Goal: Task Accomplishment & Management: Complete application form

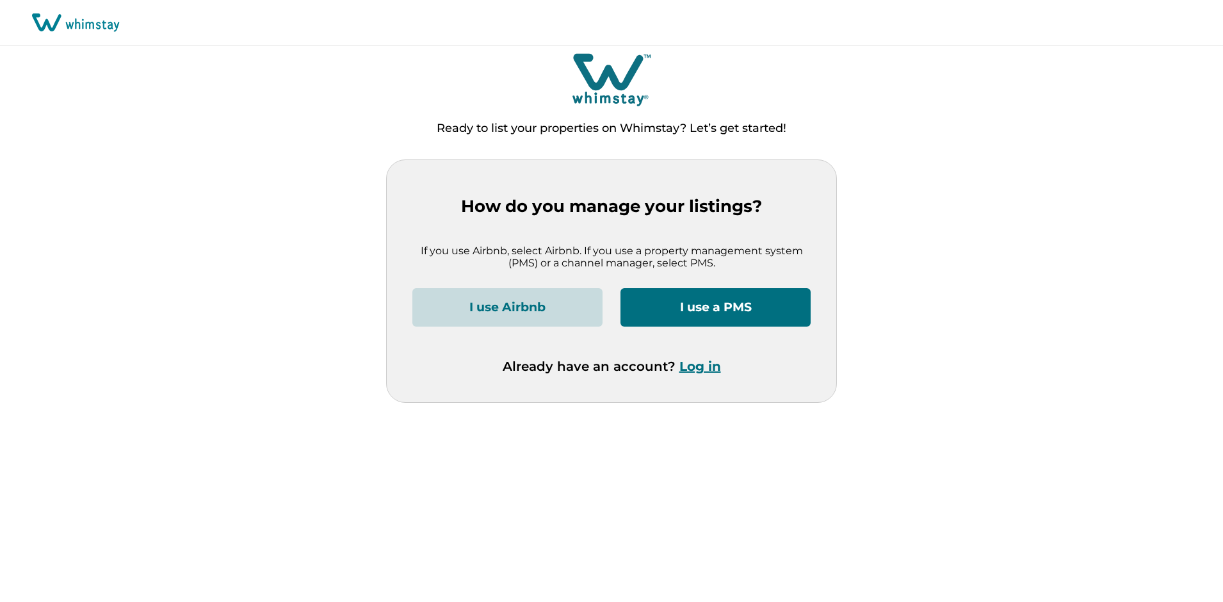
click at [678, 317] on button "I use a PMS" at bounding box center [716, 307] width 190 height 38
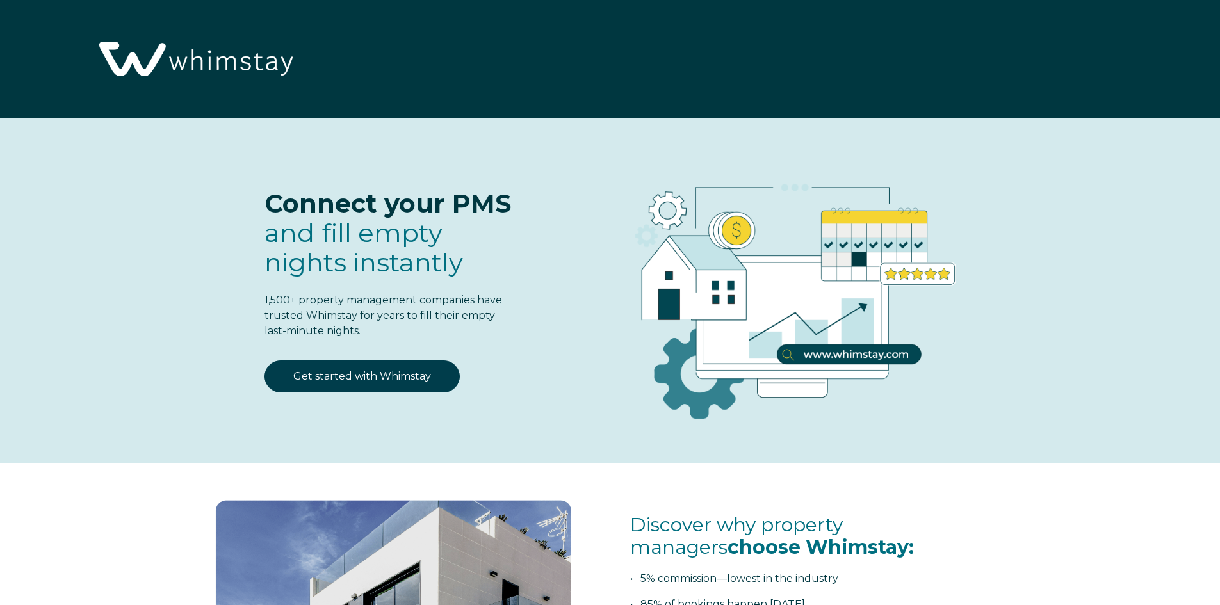
select select "PT"
select select "Standard"
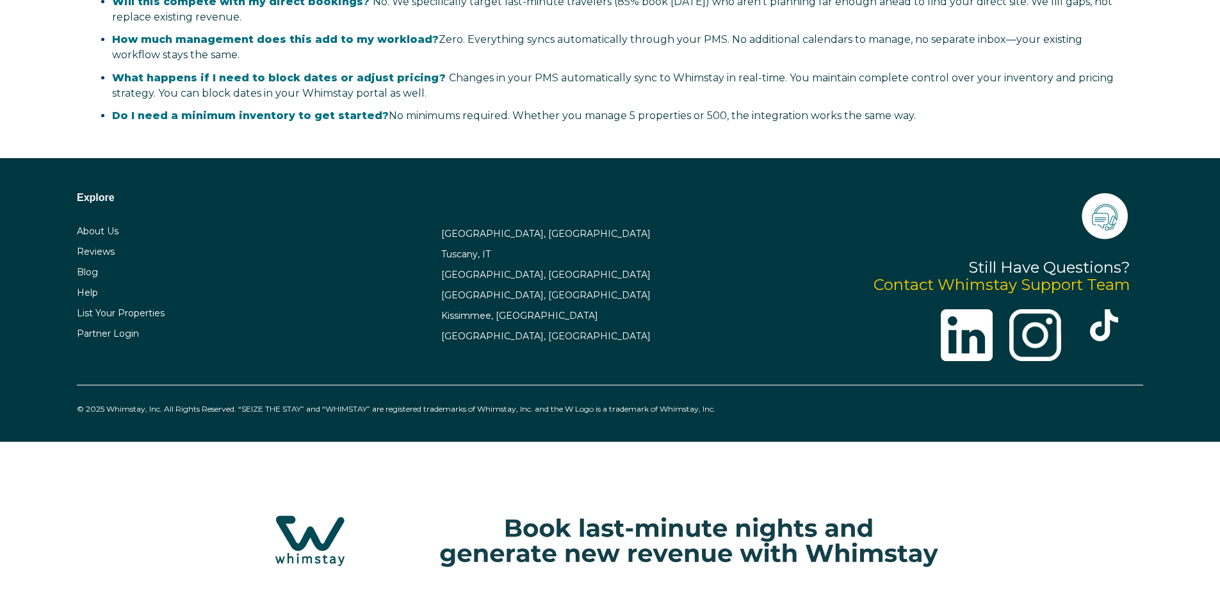
scroll to position [2602, 0]
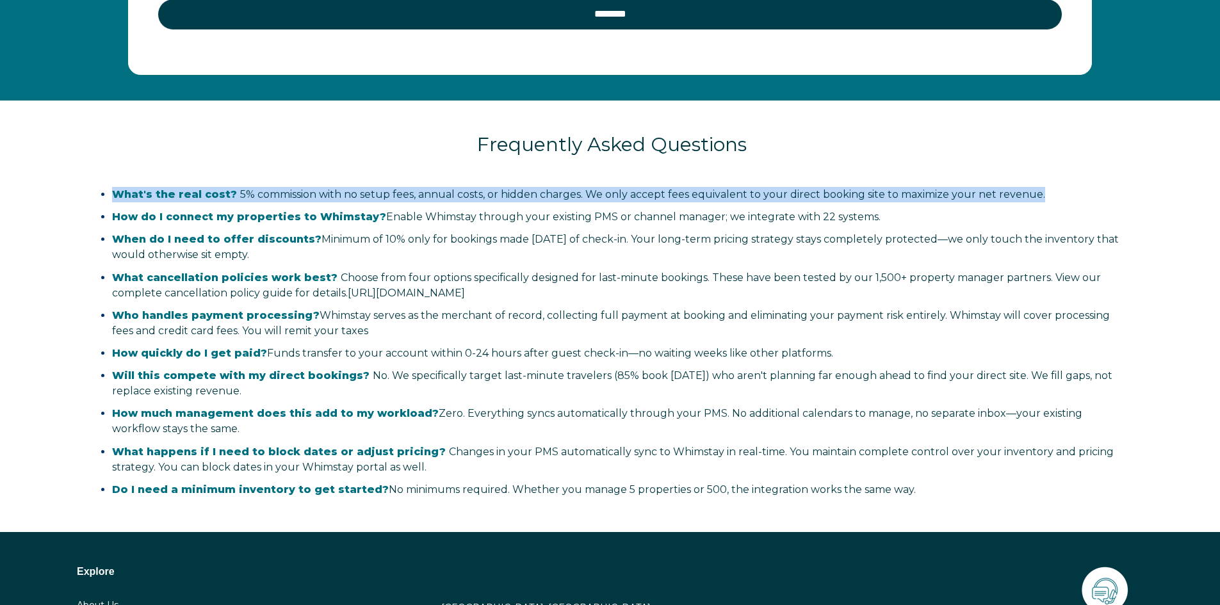
drag, startPoint x: 1050, startPoint y: 197, endPoint x: 86, endPoint y: 184, distance: 963.9
click at [86, 184] on div "Frequently Asked Questions What's the real cost? 5% commission with no setup fe…" at bounding box center [612, 307] width 1198 height 412
copy span "What's the real cost? 5% commission with no setup fees, annual costs, or hidden…"
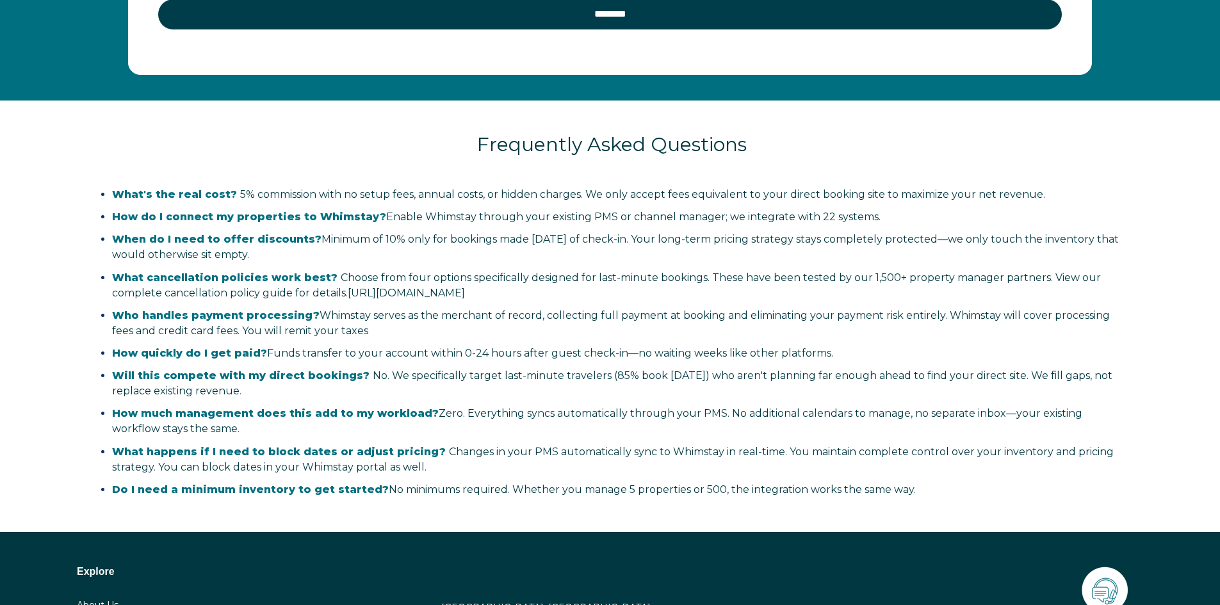
click at [617, 167] on div "Frequently Asked Questions" at bounding box center [612, 137] width 1044 height 72
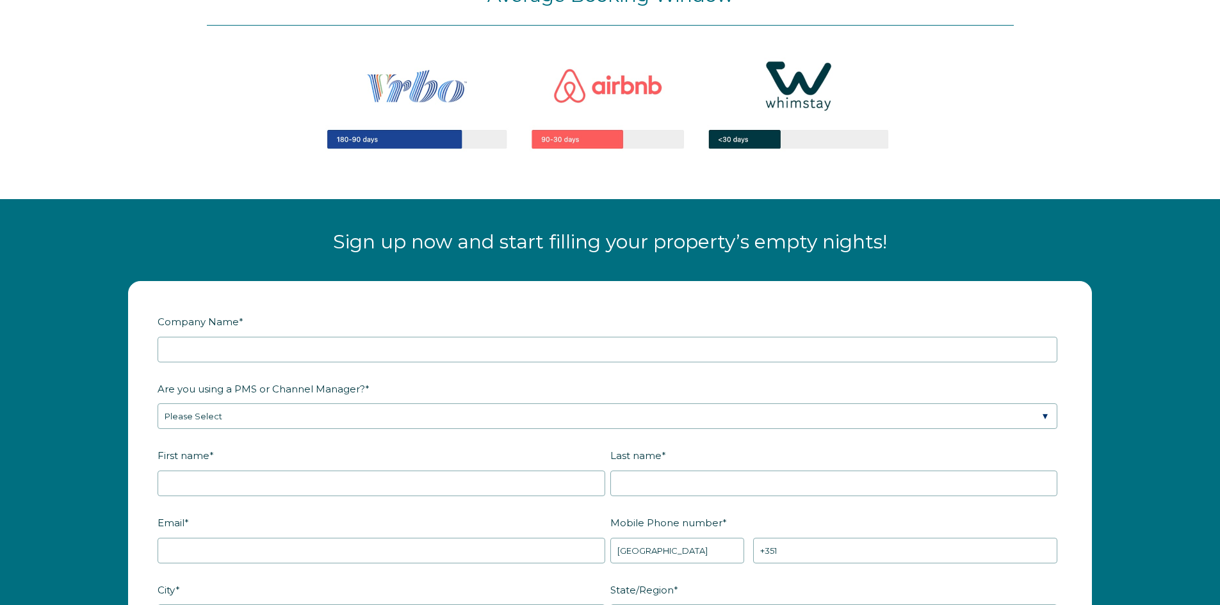
scroll to position [1449, 0]
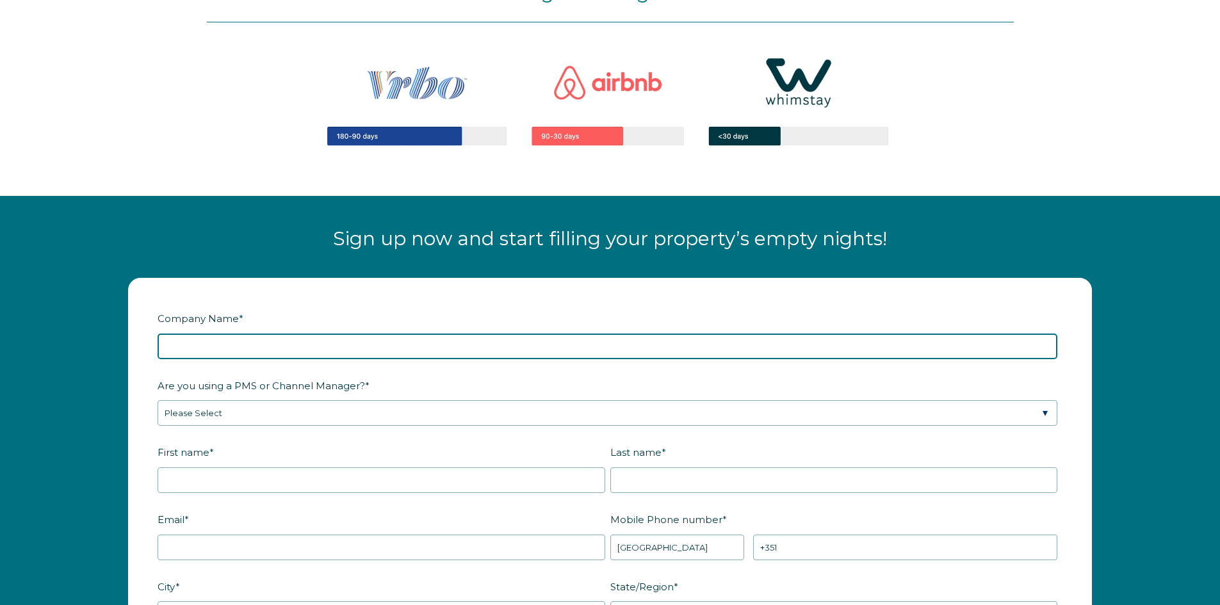
click at [560, 355] on input "Company Name *" at bounding box center [608, 347] width 900 height 26
type input "Ricardo da Cruz, Unipessoal Lda."
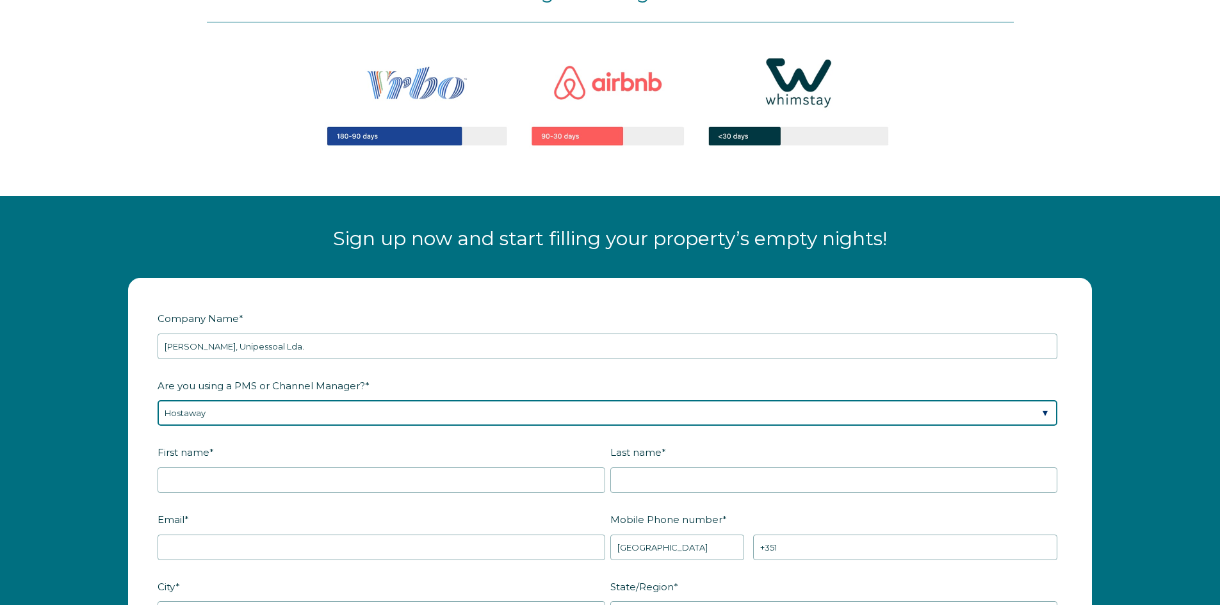
select select "Hostify"
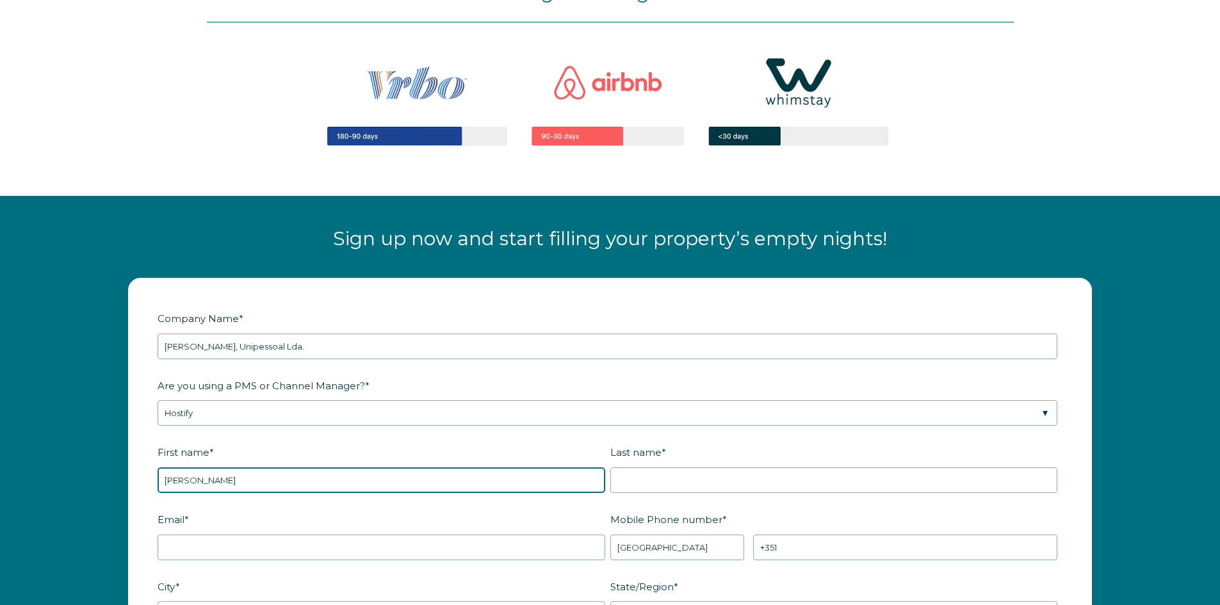
type input "Ricardo"
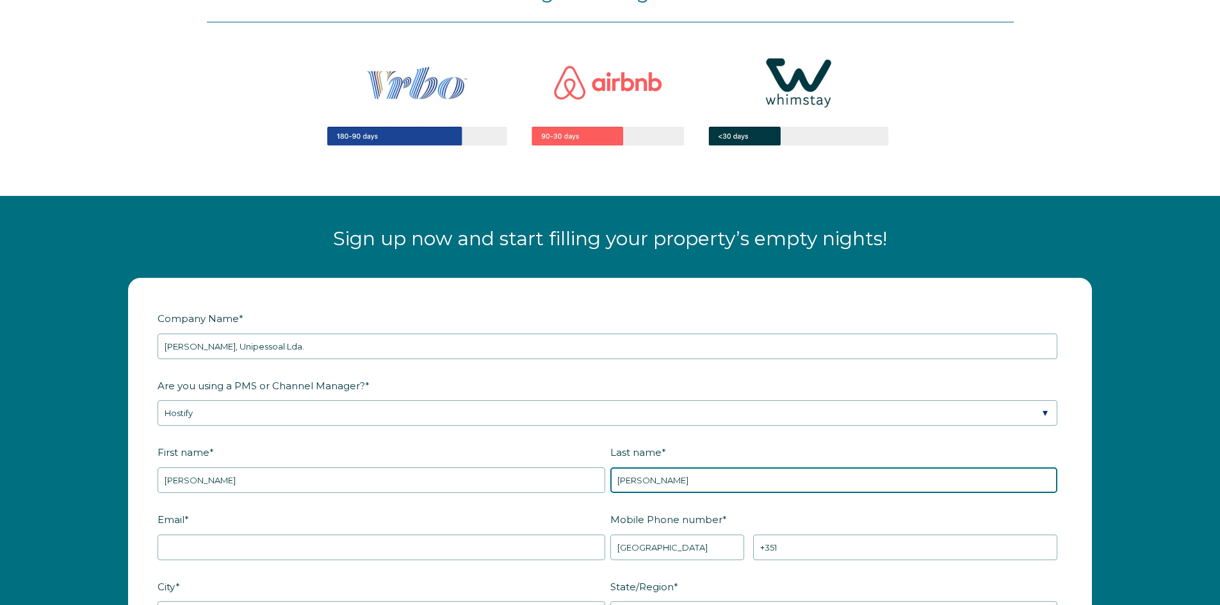
type input "da Cruz"
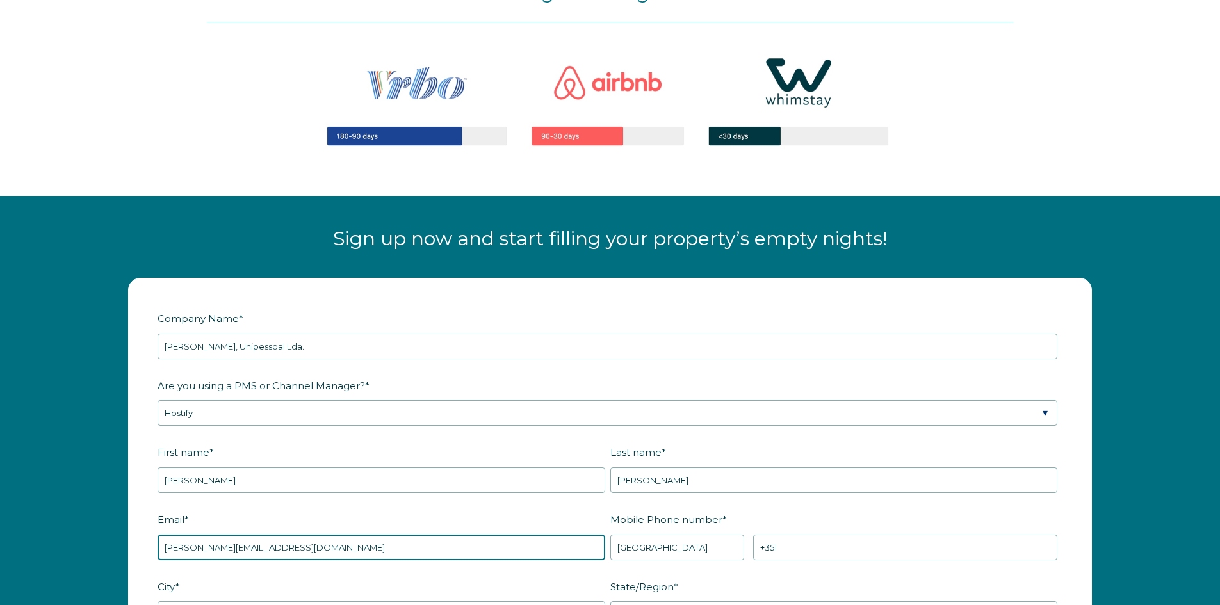
type input "[PERSON_NAME][EMAIL_ADDRESS][DOMAIN_NAME]"
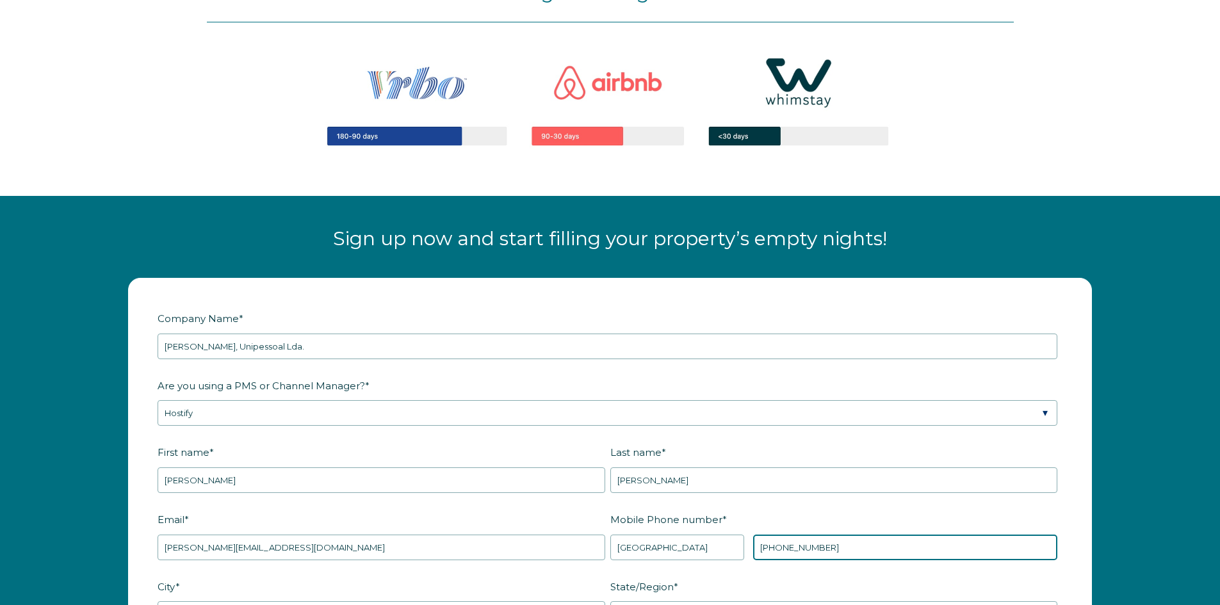
type input "+351 938277192"
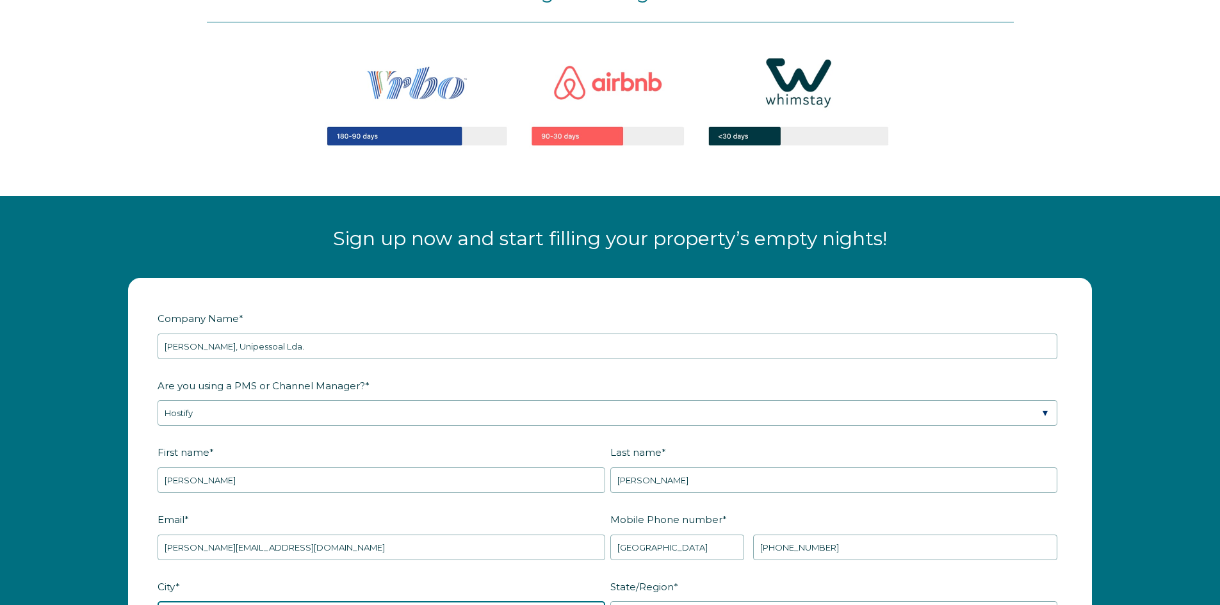
scroll to position [1471, 0]
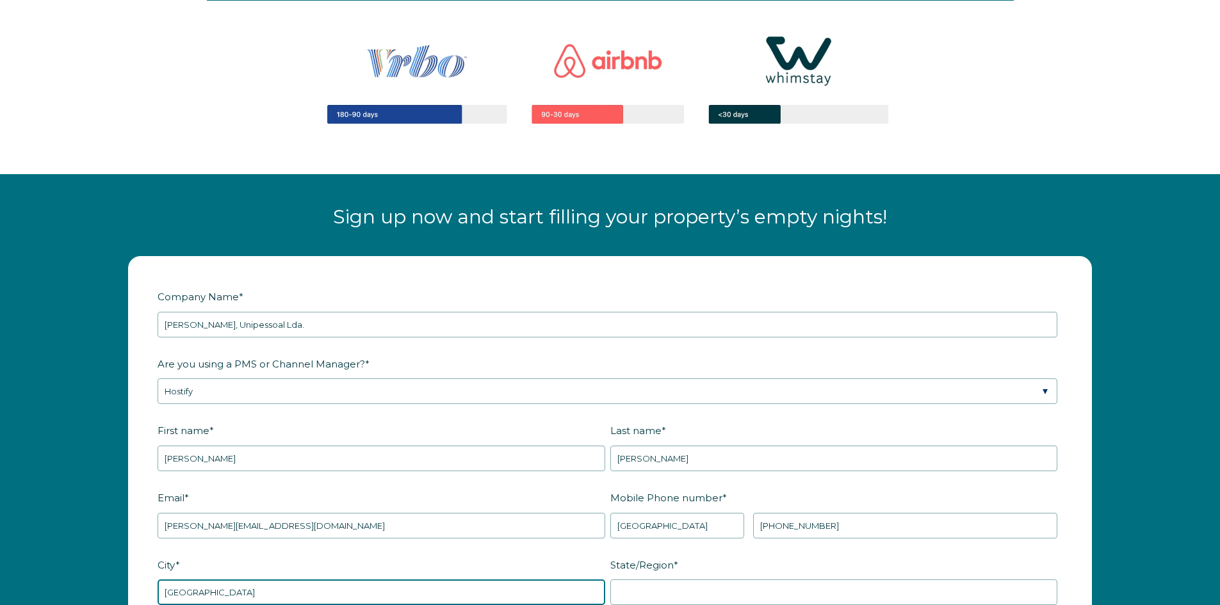
type input "Viana do Castelo"
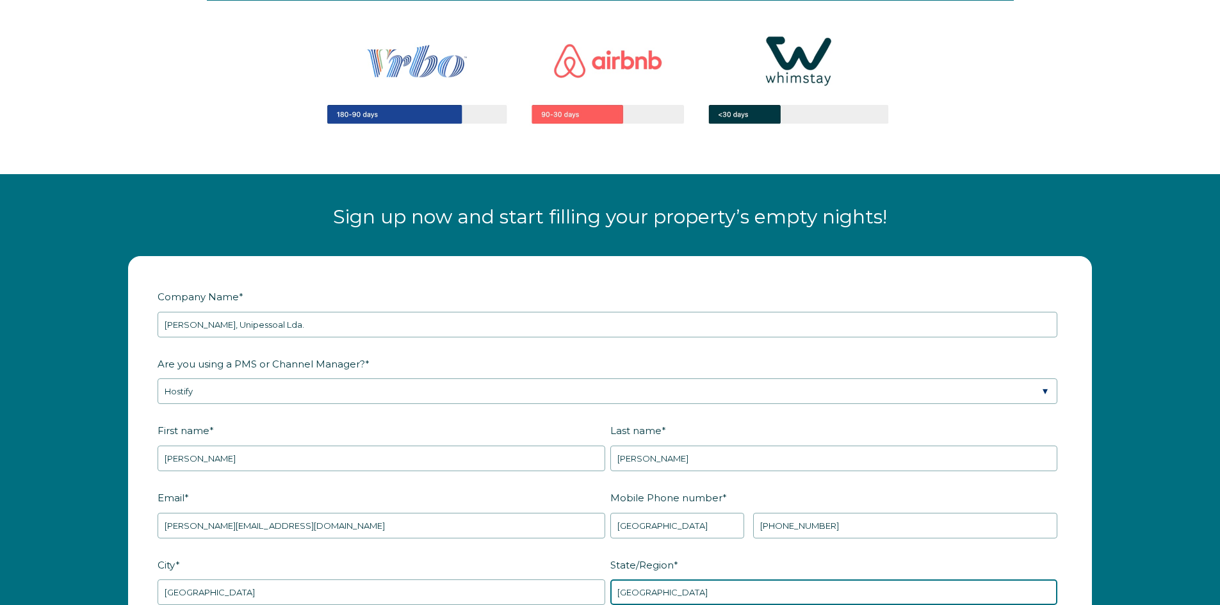
type input "Viana do Castelo"
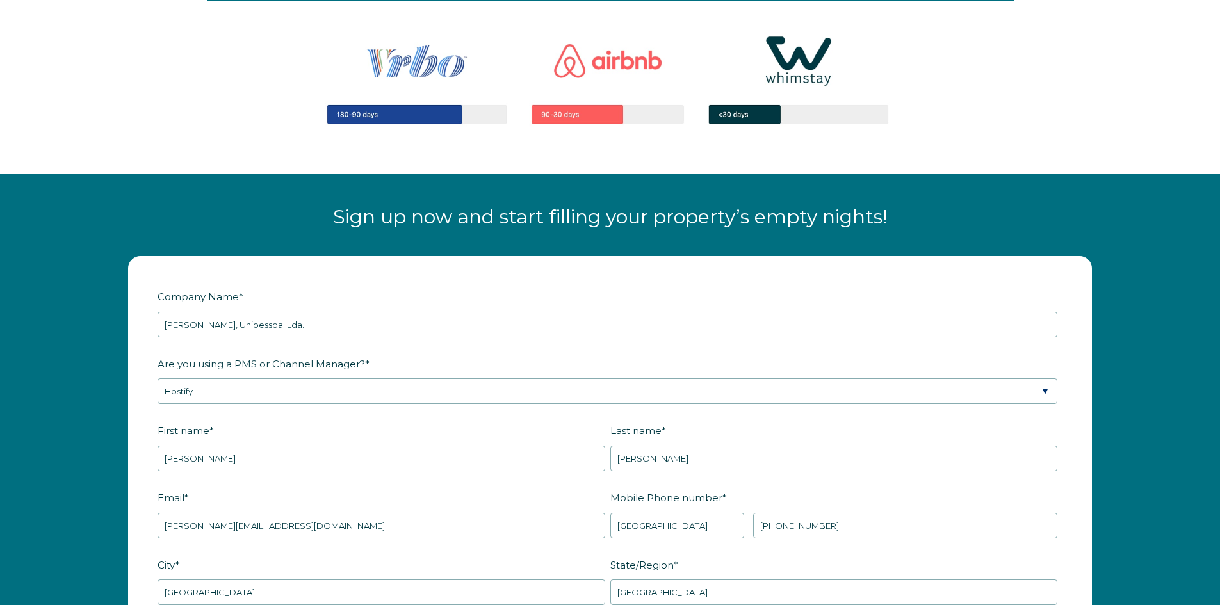
scroll to position [1828, 0]
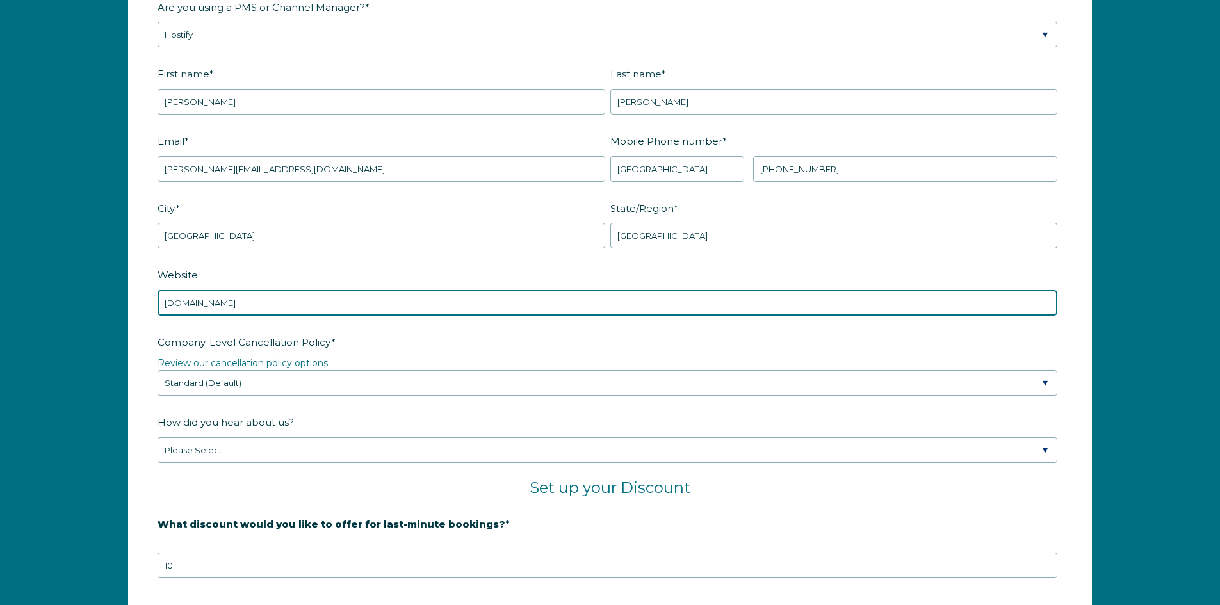
type input "venimar.pt"
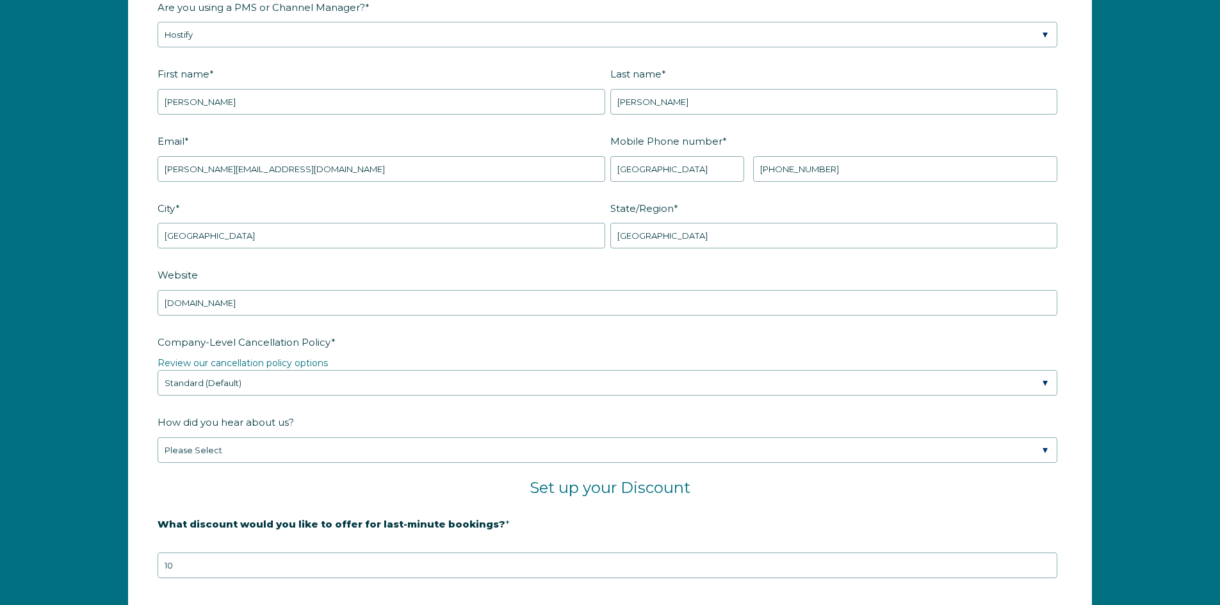
click at [329, 362] on legend "Review our cancellation policy options" at bounding box center [610, 363] width 905 height 13
click at [328, 363] on link "Review our cancellation policy options" at bounding box center [243, 363] width 170 height 12
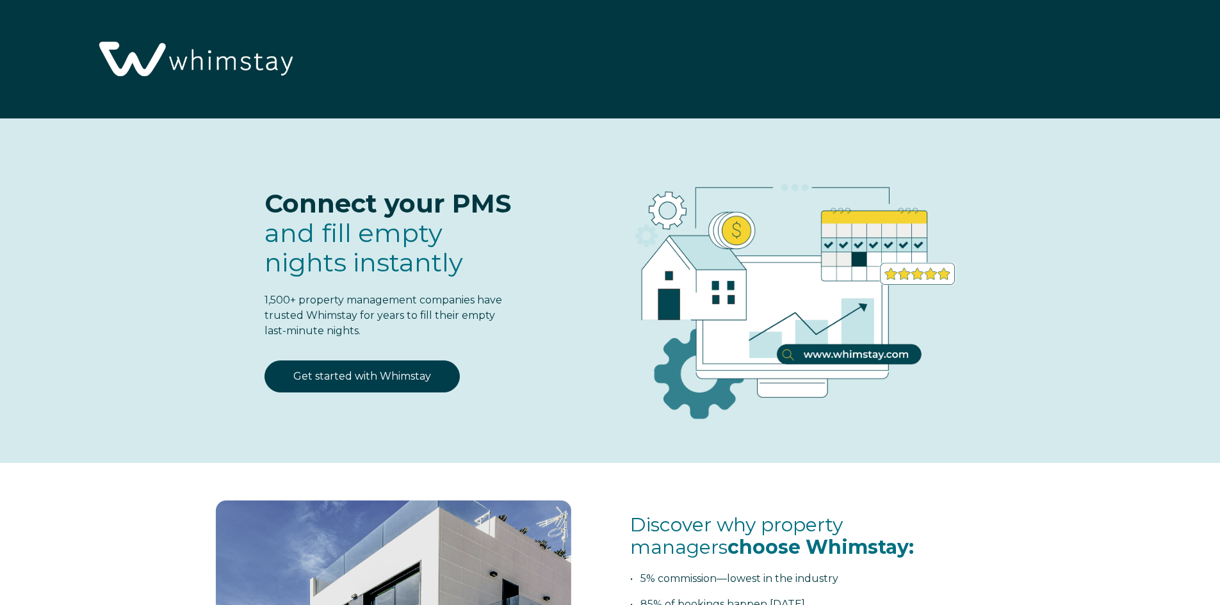
select select "PT"
select select "Standard"
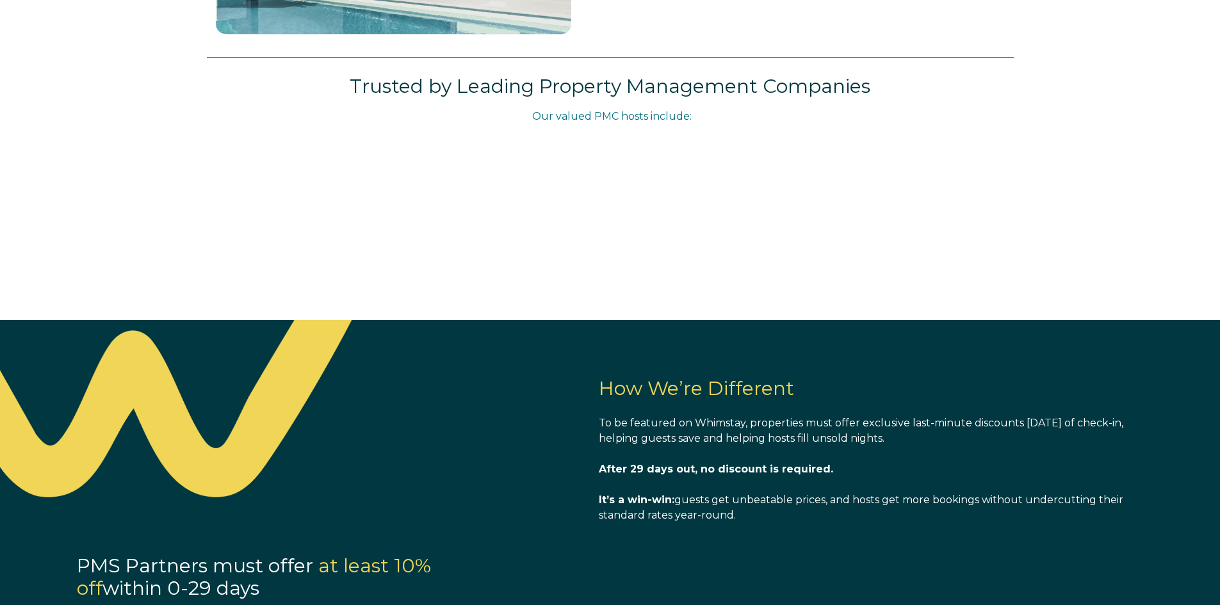
scroll to position [319, 0]
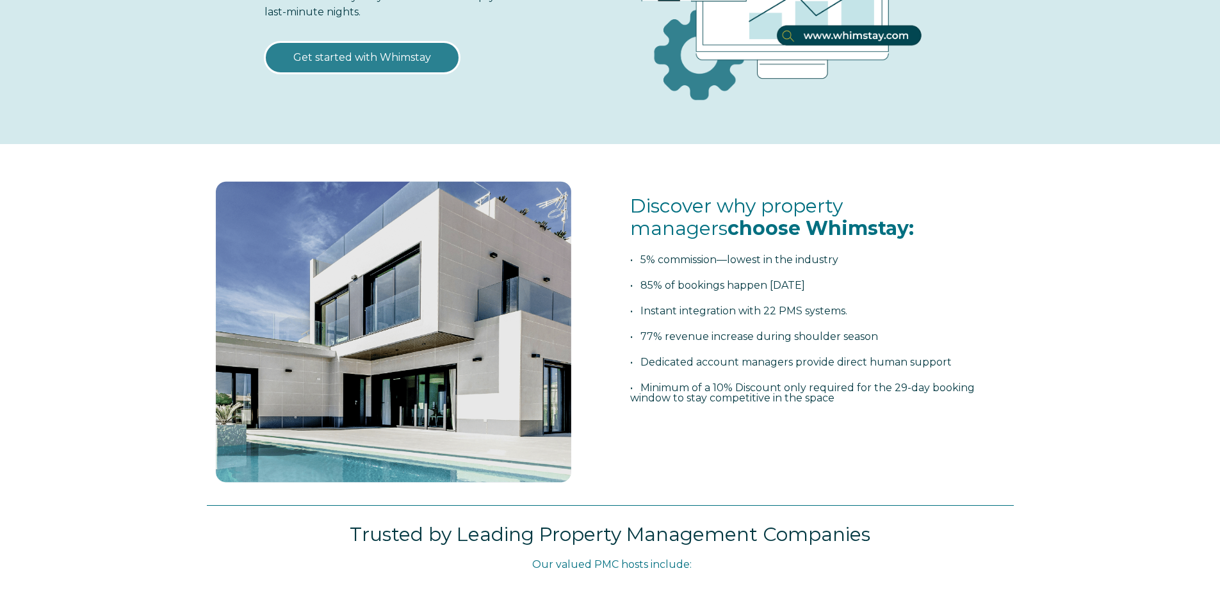
click at [396, 58] on link "Get started with Whimstay" at bounding box center [361, 58] width 195 height 32
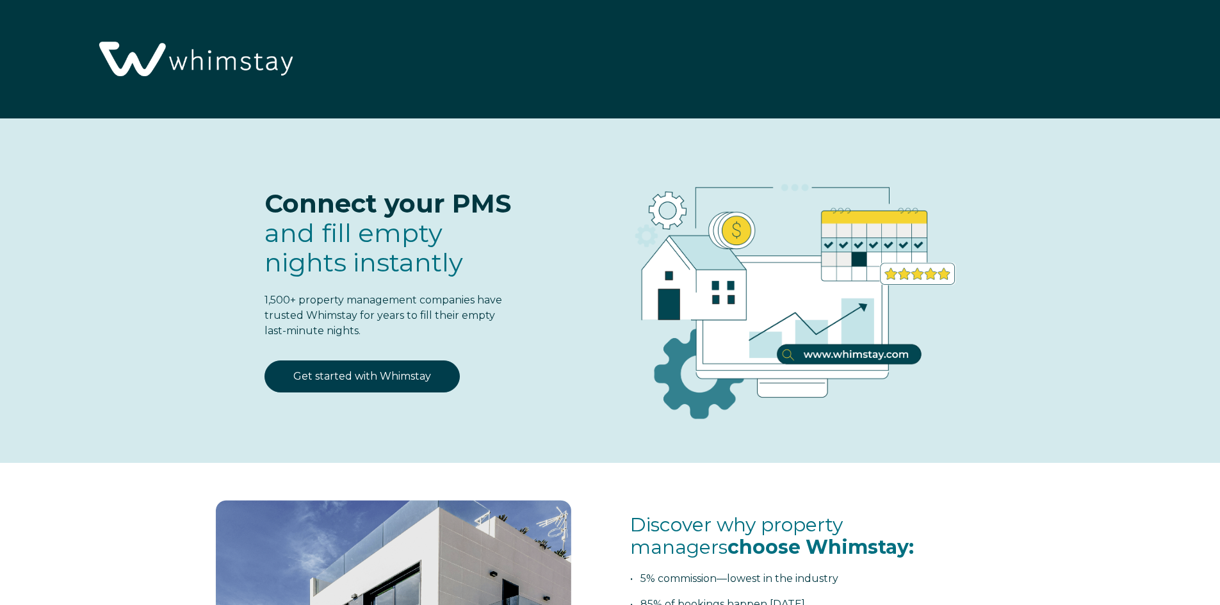
select select "PT"
select select "Standard"
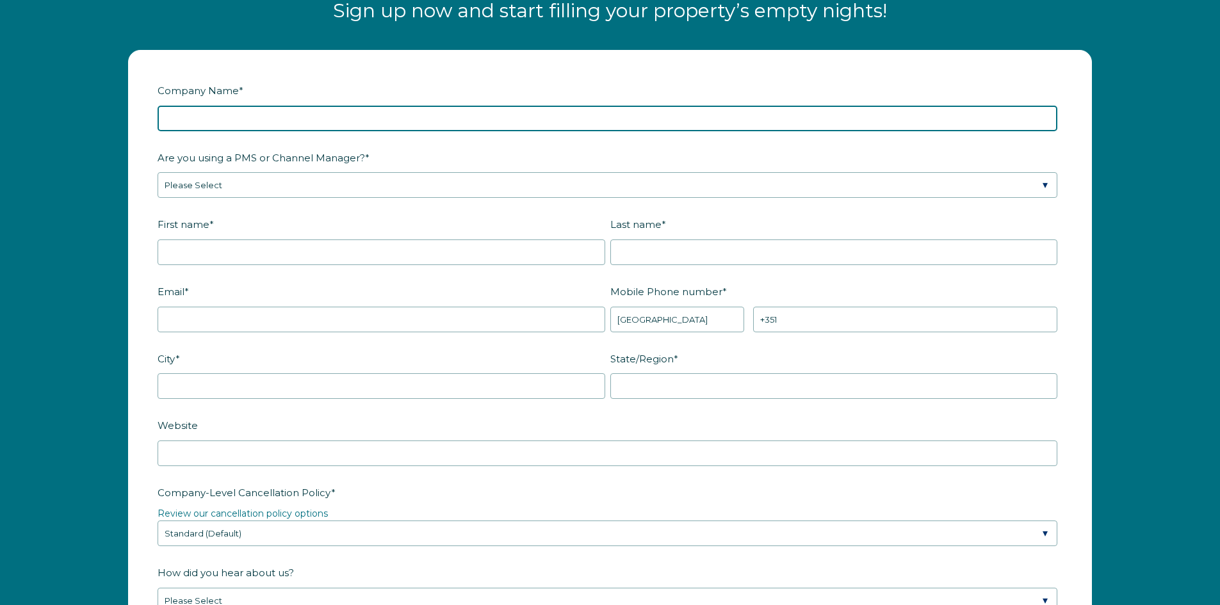
click at [571, 117] on input "Company Name *" at bounding box center [608, 119] width 900 height 26
type input "[PERSON_NAME], Unipessoal Lda."
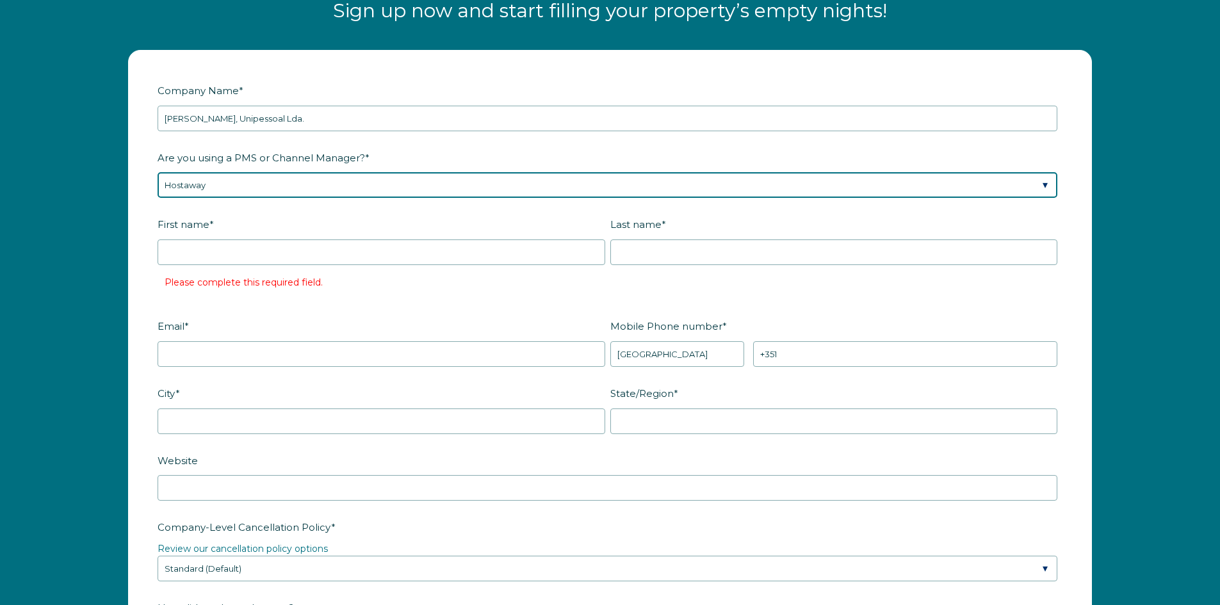
select select "Hostify"
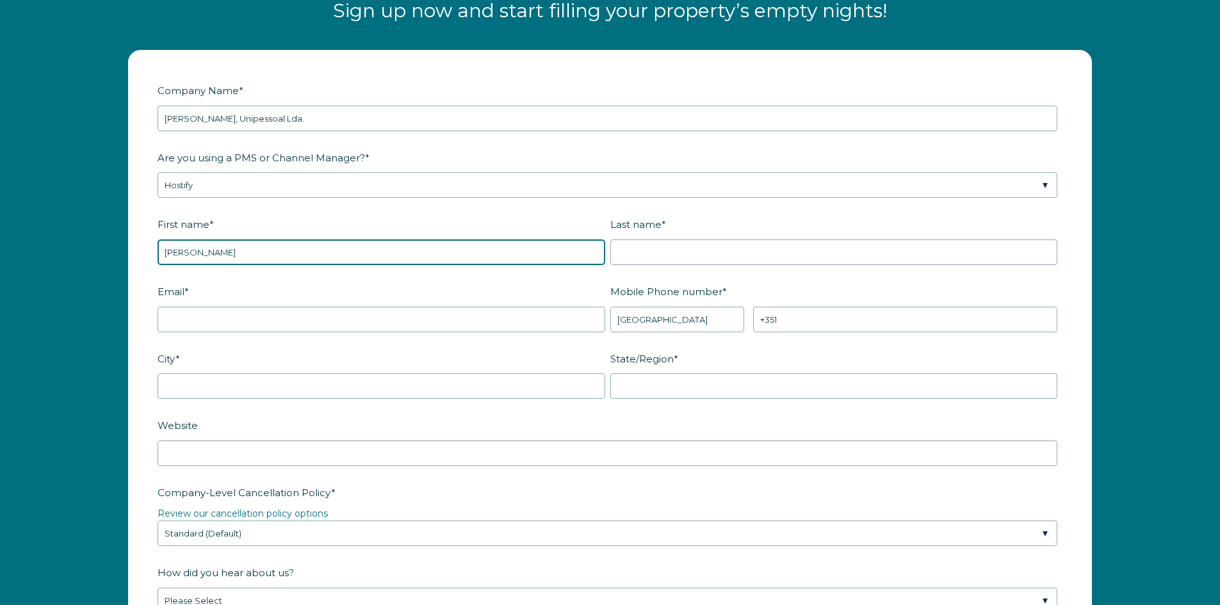
type input "Ricardo"
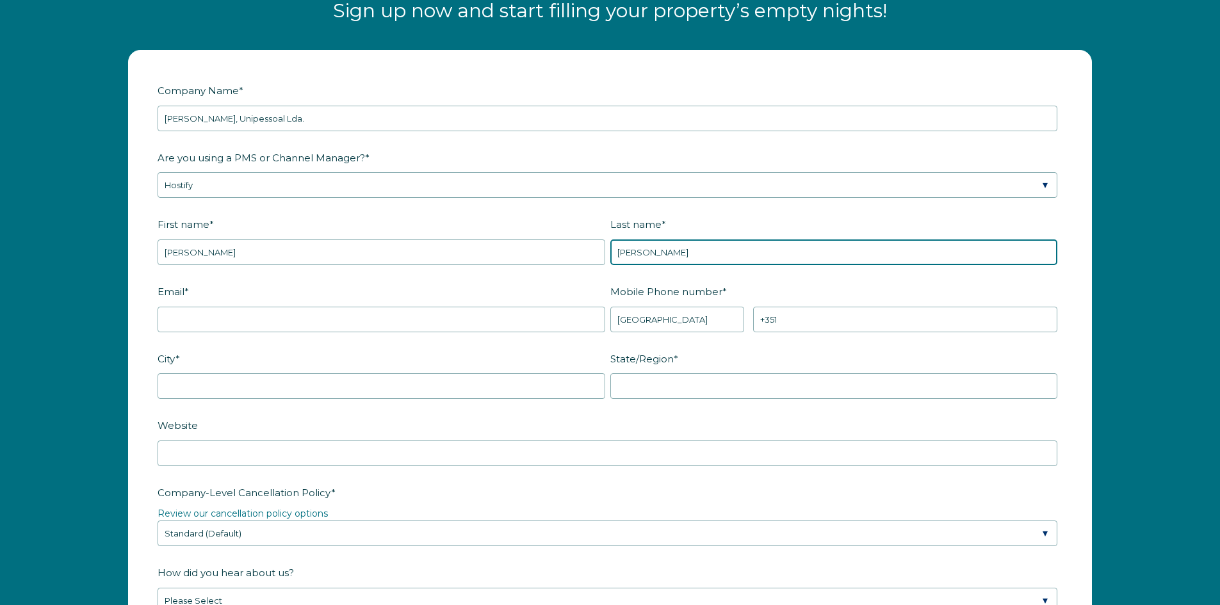
type input "da Cruz"
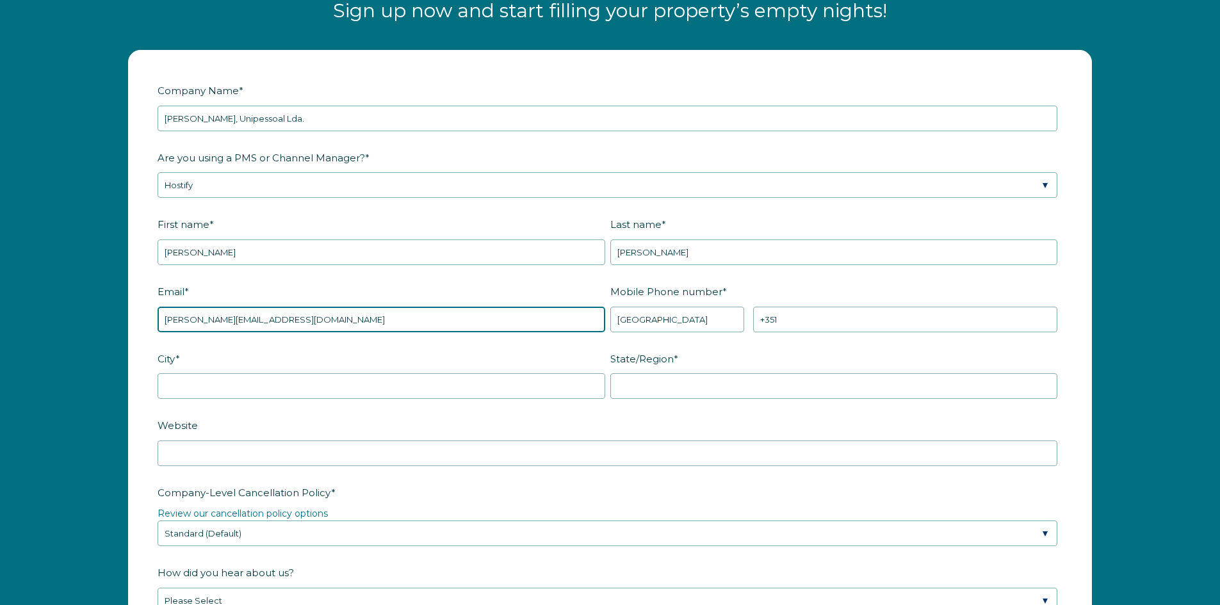
type input "ricardo@venimar.pt"
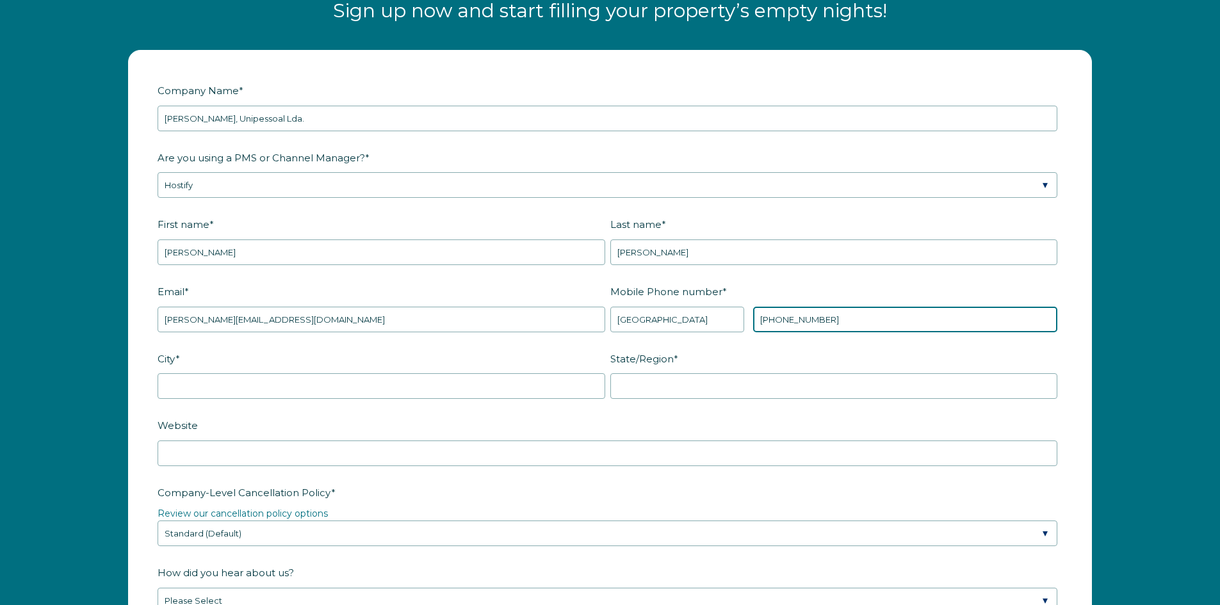
type input "+351 938277192"
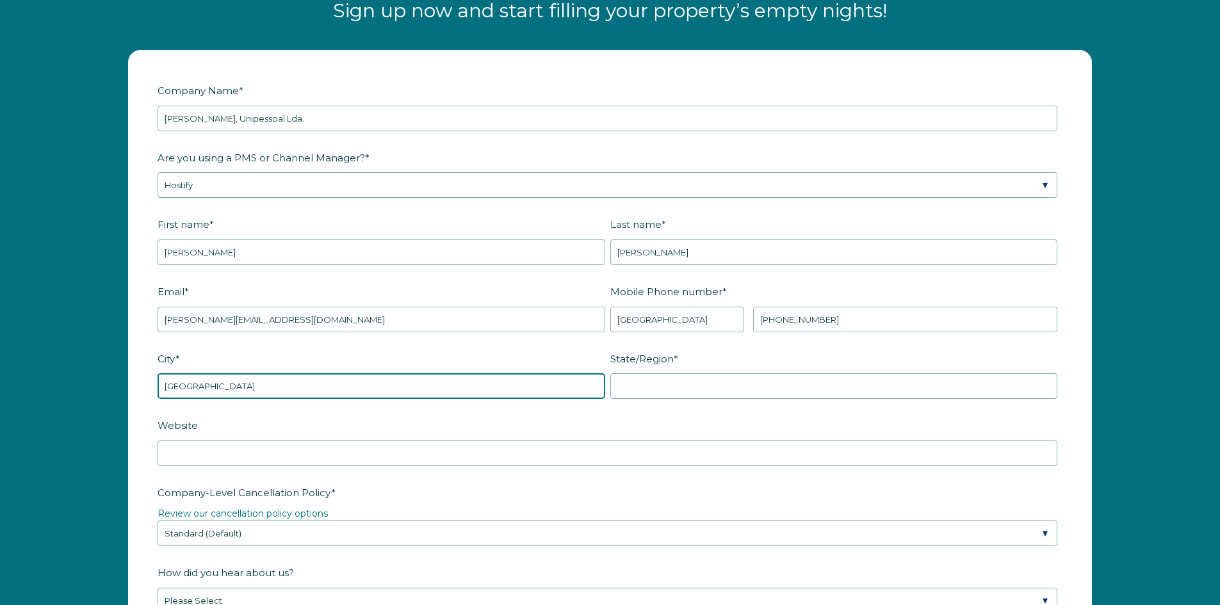
type input "Viana do Castelo"
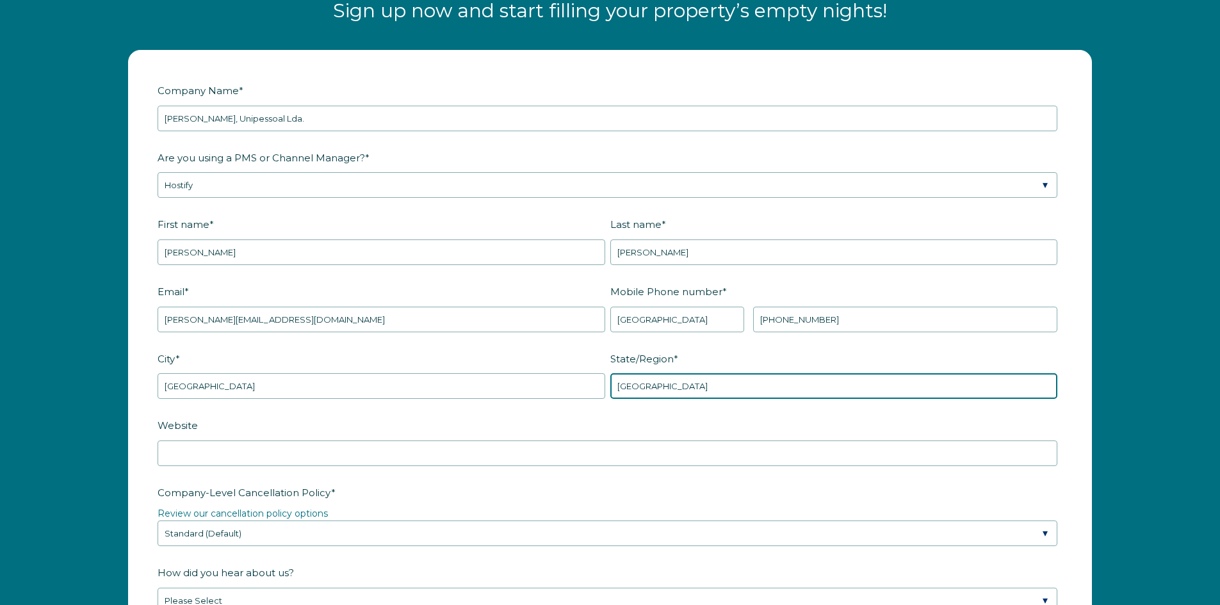
type input "Viana do Castelo"
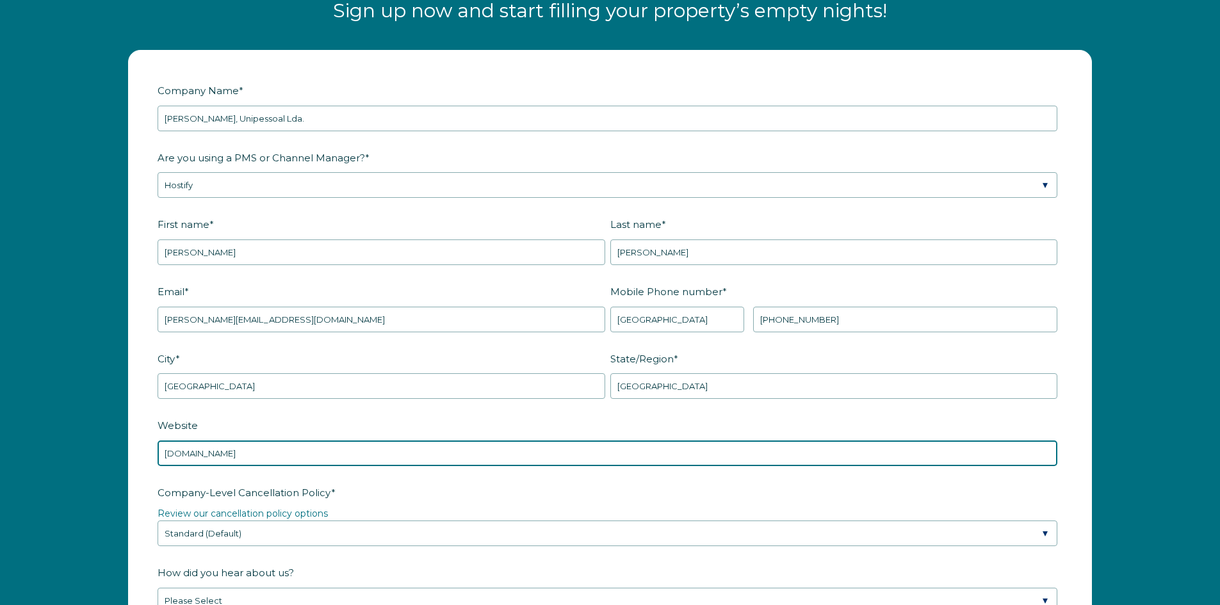
type input "venimar.pt"
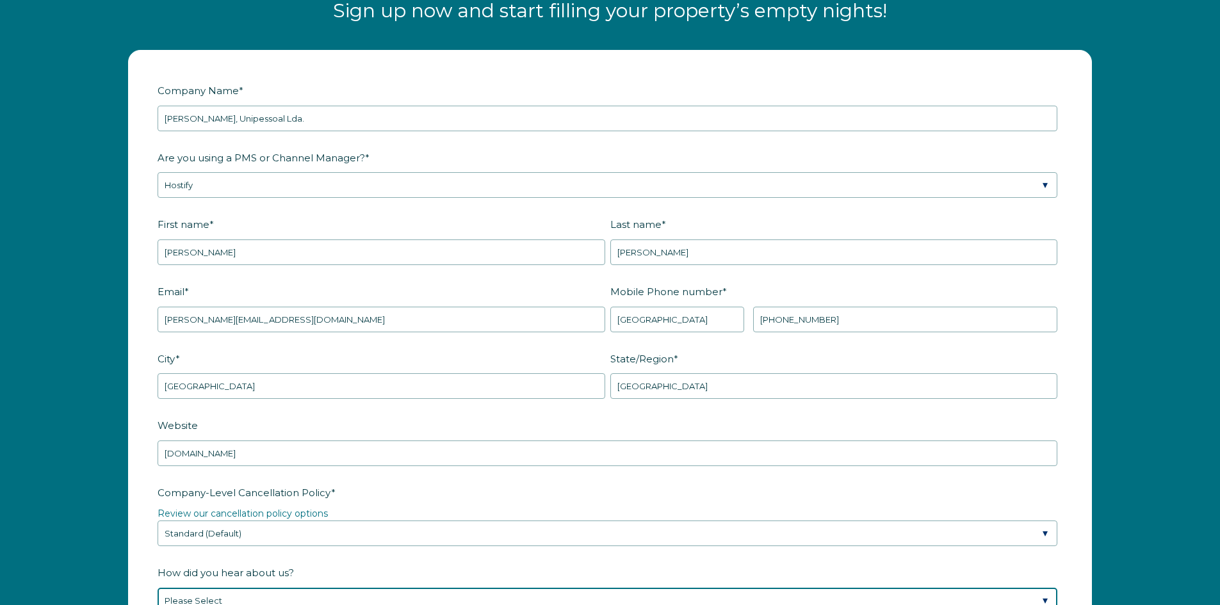
scroll to position [1686, 0]
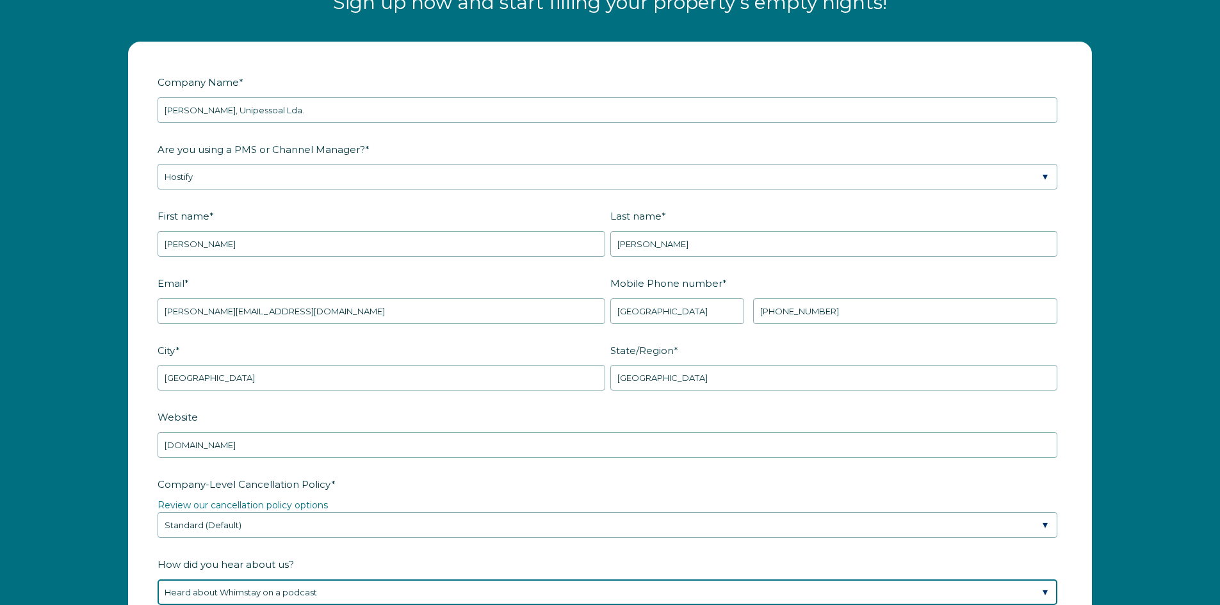
select select "Other"
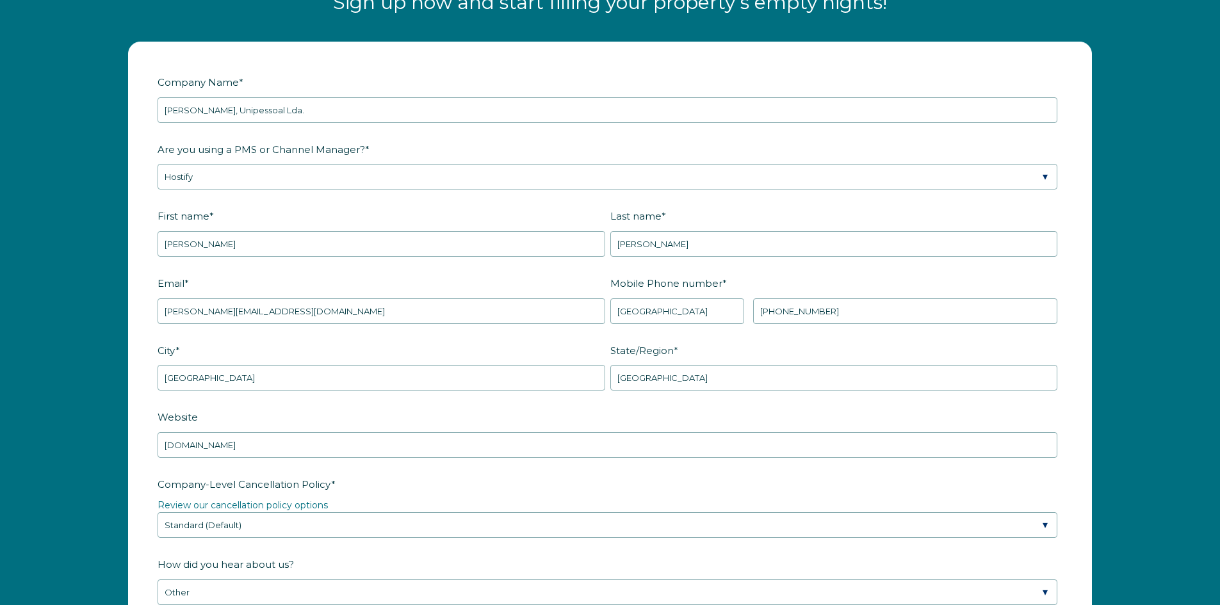
scroll to position [2042, 0]
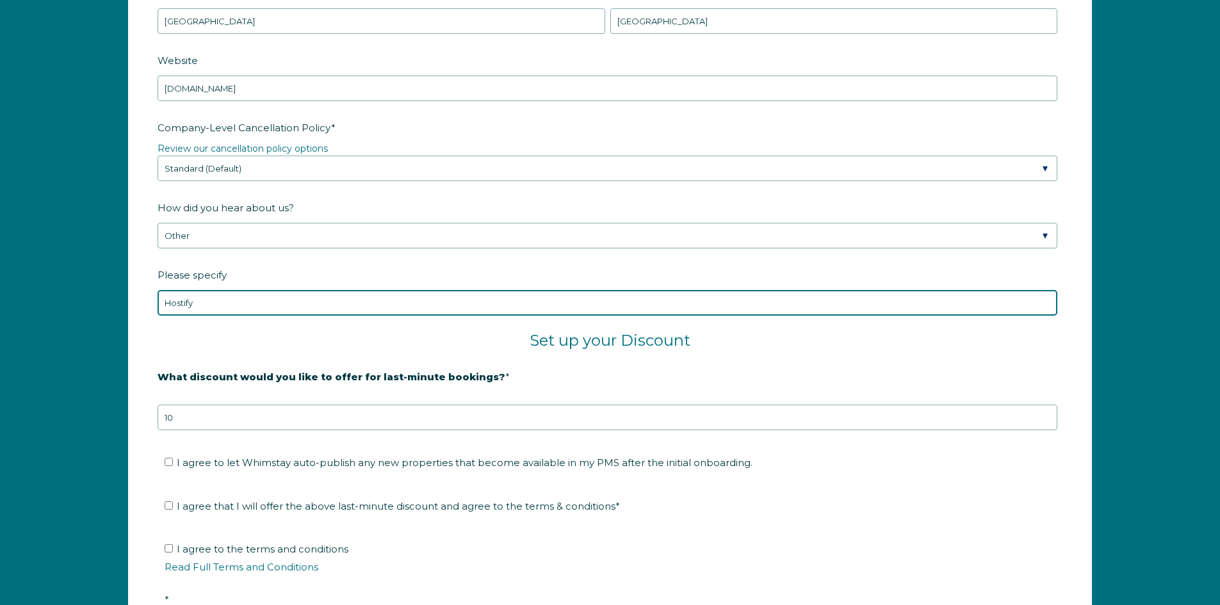
type input "Hostify"
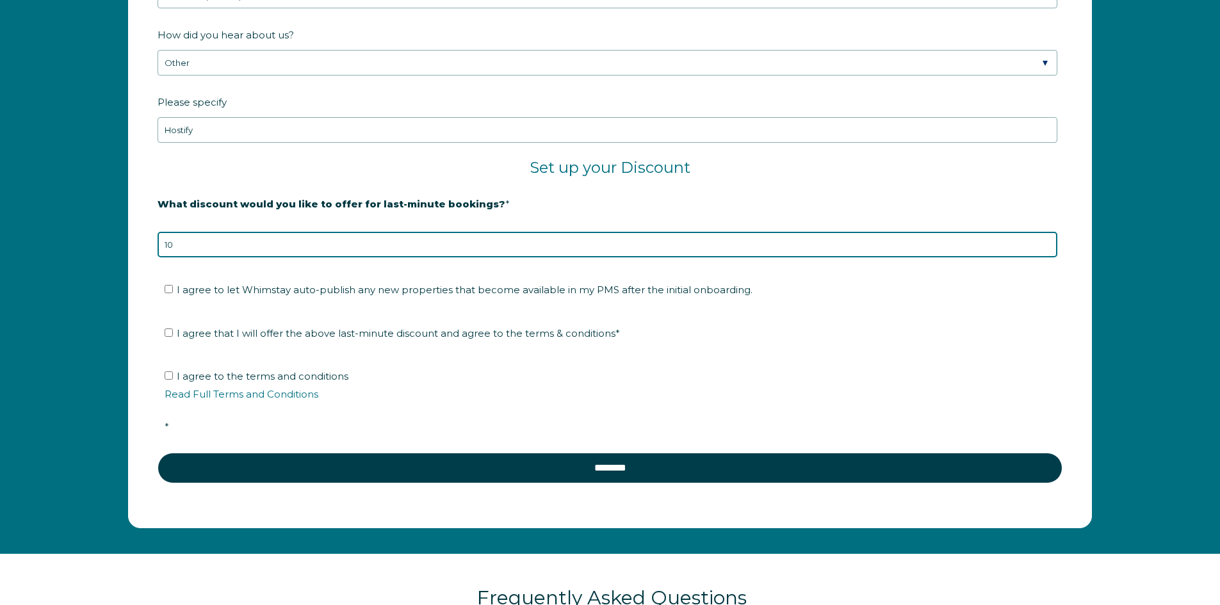
scroll to position [2234, 0]
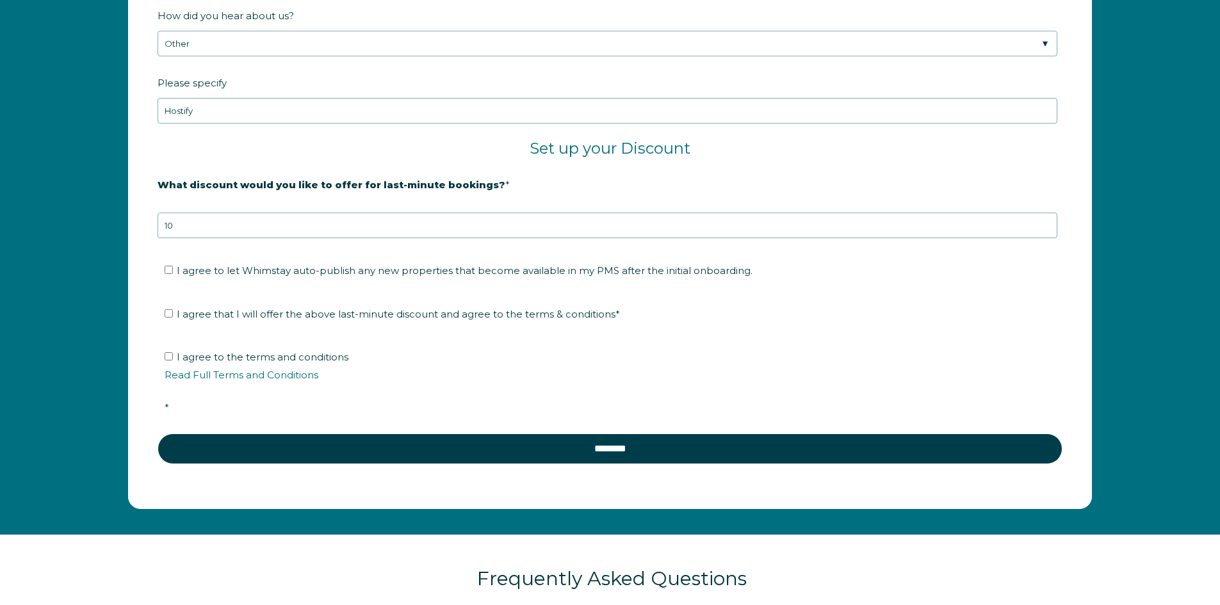
click at [373, 278] on li "I agree to let Whimstay auto-publish any new properties that become available i…" at bounding box center [615, 271] width 900 height 20
click at [174, 271] on label "I agree to let Whimstay auto-publish any new properties that become available i…" at bounding box center [459, 270] width 588 height 12
click at [173, 271] on input "I agree to let Whimstay auto-publish any new properties that become available i…" at bounding box center [169, 270] width 8 height 8
checkbox input "true"
click at [165, 311] on input "I agree that I will offer the above last-minute discount and agree to the terms…" at bounding box center [169, 313] width 8 height 8
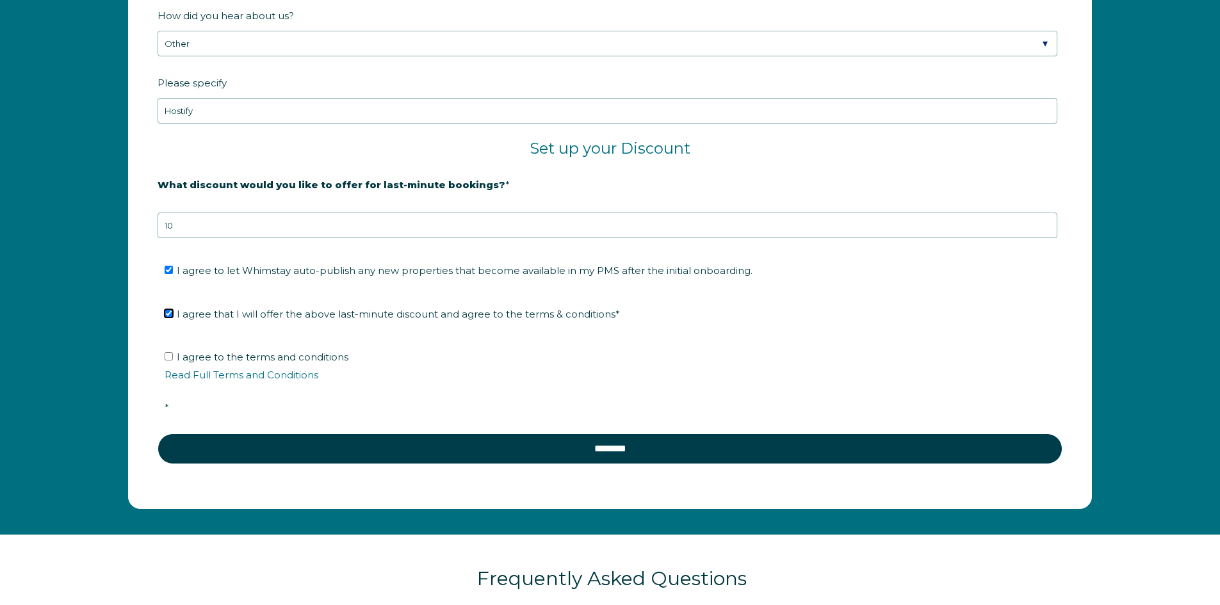
checkbox input "true"
click at [172, 357] on input "I agree to the terms and conditions Read Full Terms and Conditions *" at bounding box center [169, 356] width 8 height 8
checkbox input "true"
click at [193, 382] on li "I agree to the terms and conditions Read Full Terms and Conditions *" at bounding box center [615, 382] width 900 height 71
click at [200, 375] on link "Read Full Terms and Conditions" at bounding box center [242, 375] width 154 height 12
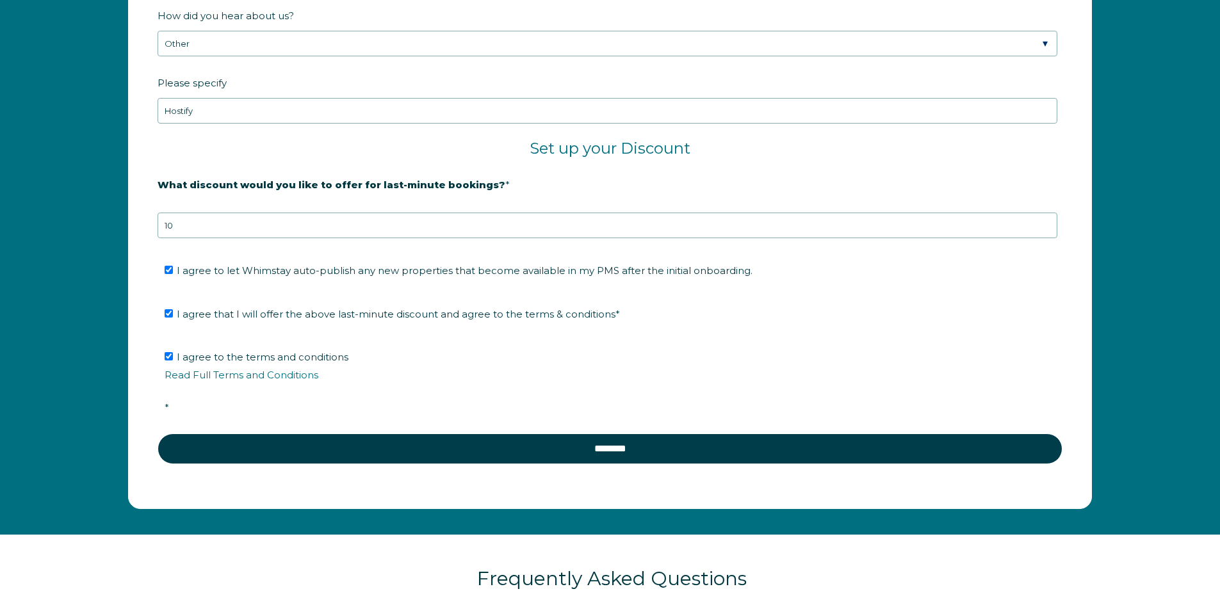
scroll to position [2231, 0]
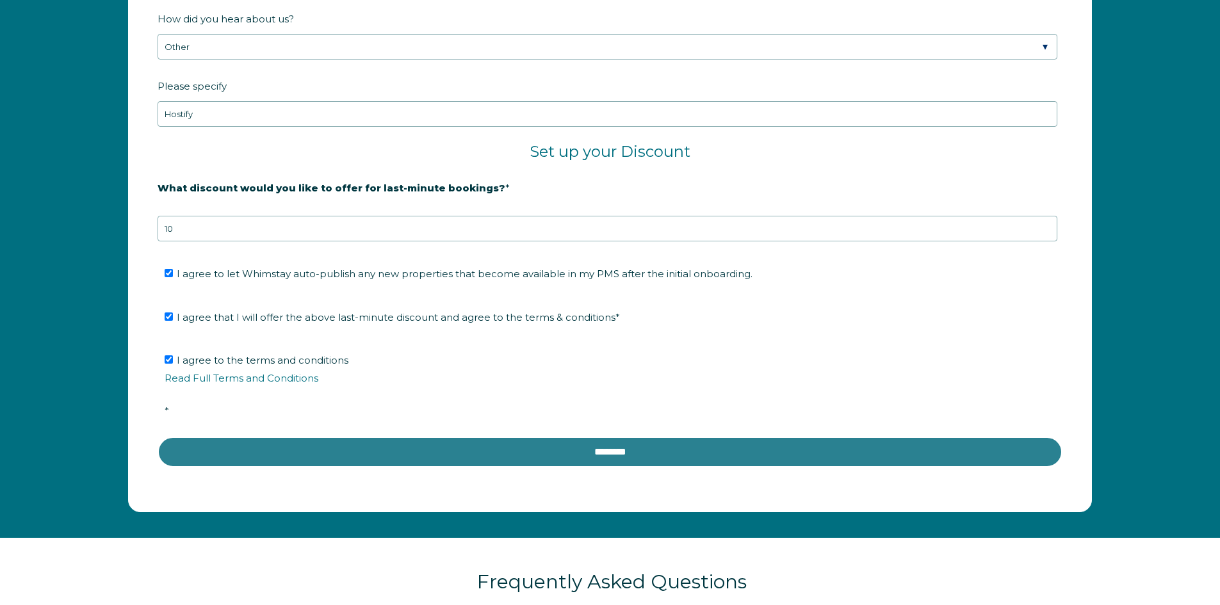
click at [603, 448] on input "********" at bounding box center [610, 452] width 905 height 31
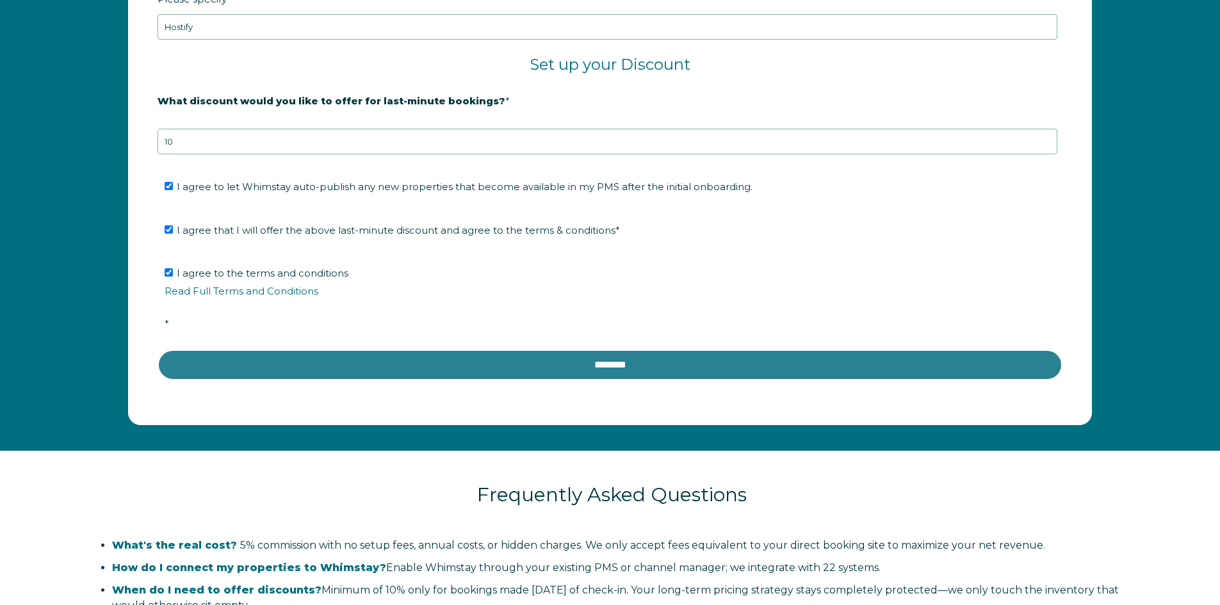
scroll to position [2615, 0]
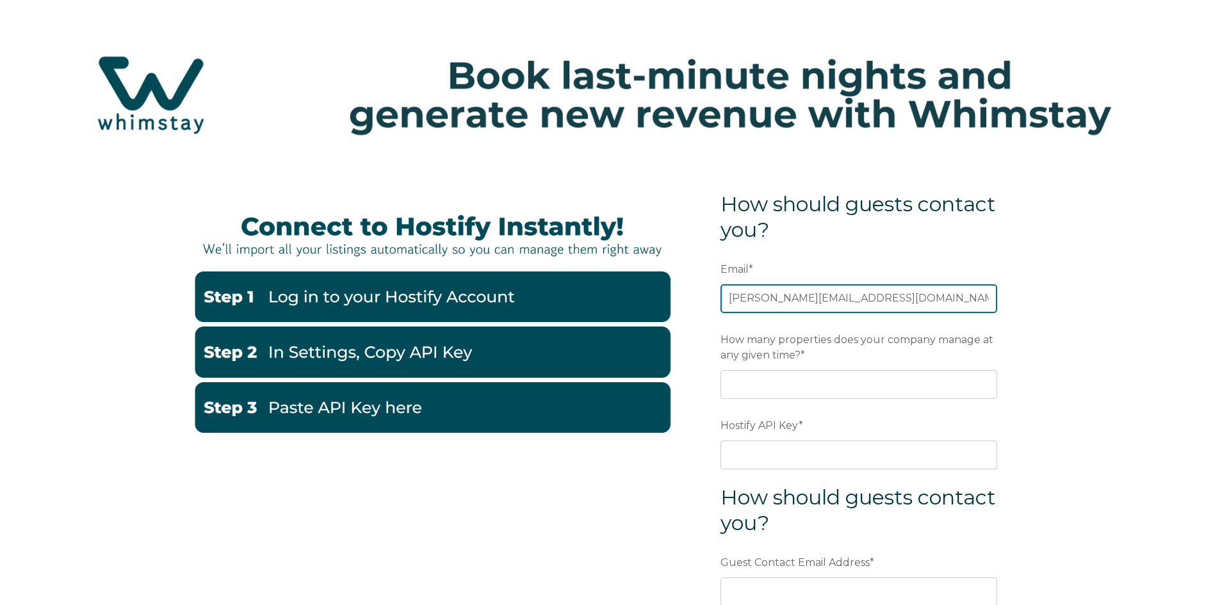
drag, startPoint x: 769, startPoint y: 300, endPoint x: 665, endPoint y: 293, distance: 104.6
click at [679, 295] on div "**********" at bounding box center [610, 469] width 833 height 612
type input "[EMAIL_ADDRESS][DOMAIN_NAME]"
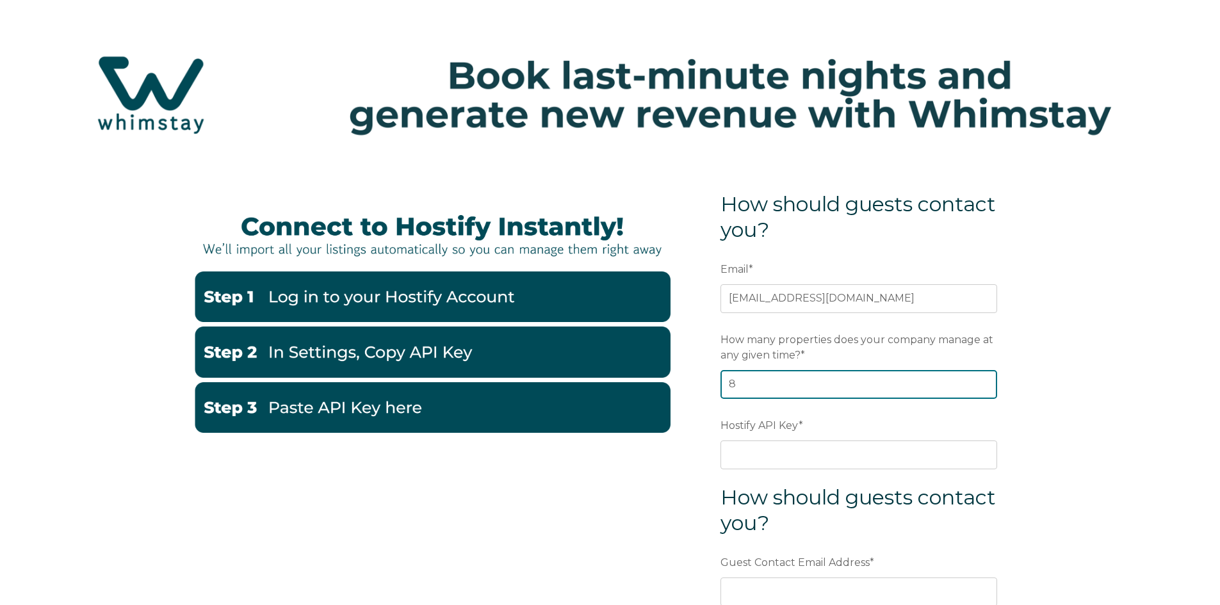
type input "8"
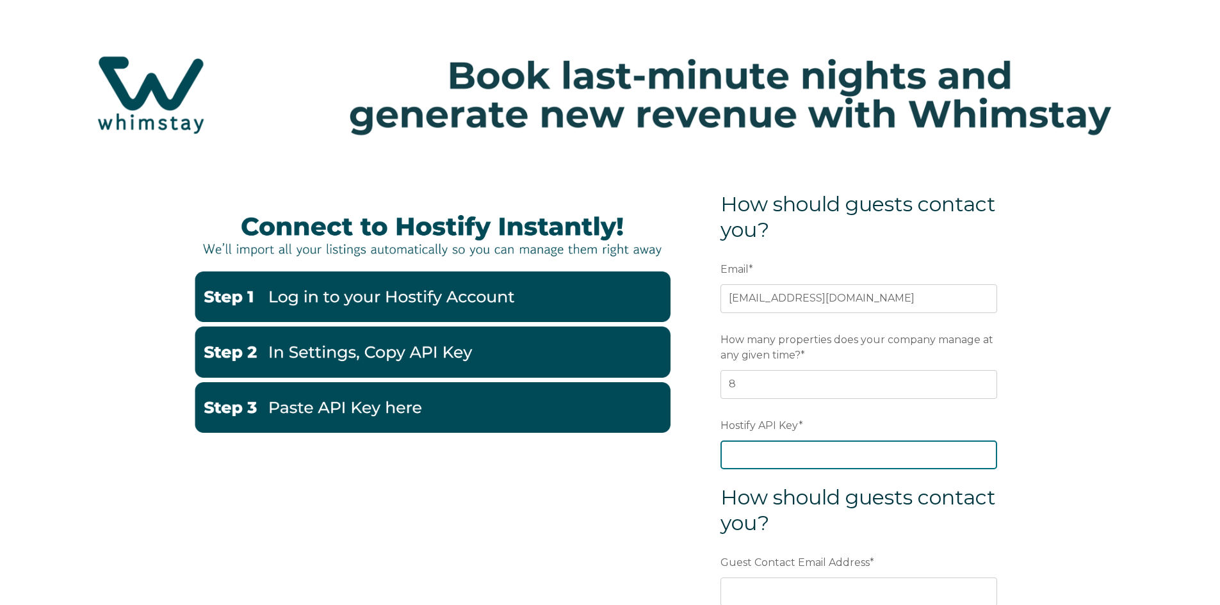
paste input "lI9g73IqhESdrpdWzjmwhGE1XEdHoVwG"
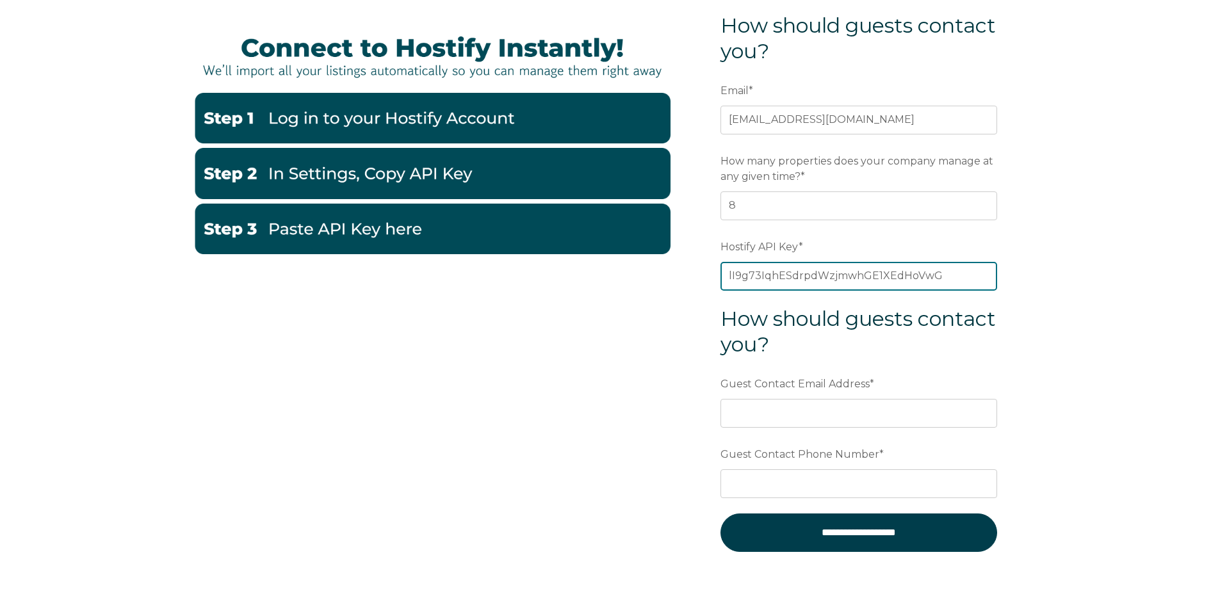
scroll to position [192, 0]
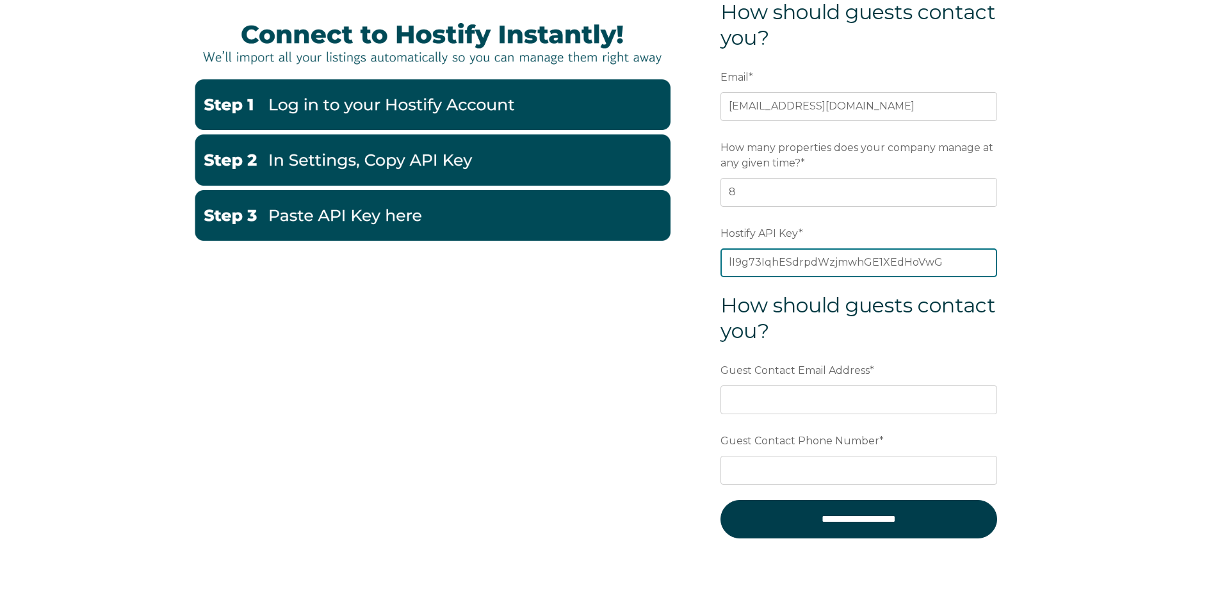
type input "lI9g73IqhESdrpdWzjmwhGE1XEdHoVwG"
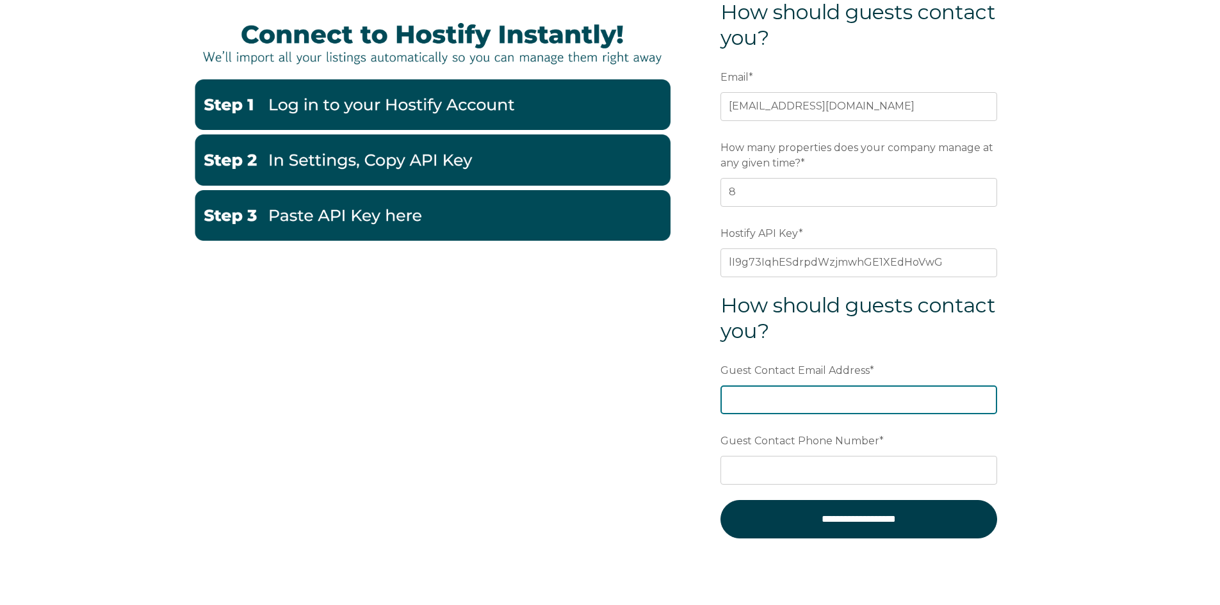
click at [795, 392] on input "Guest Contact Email Address *" at bounding box center [858, 400] width 277 height 28
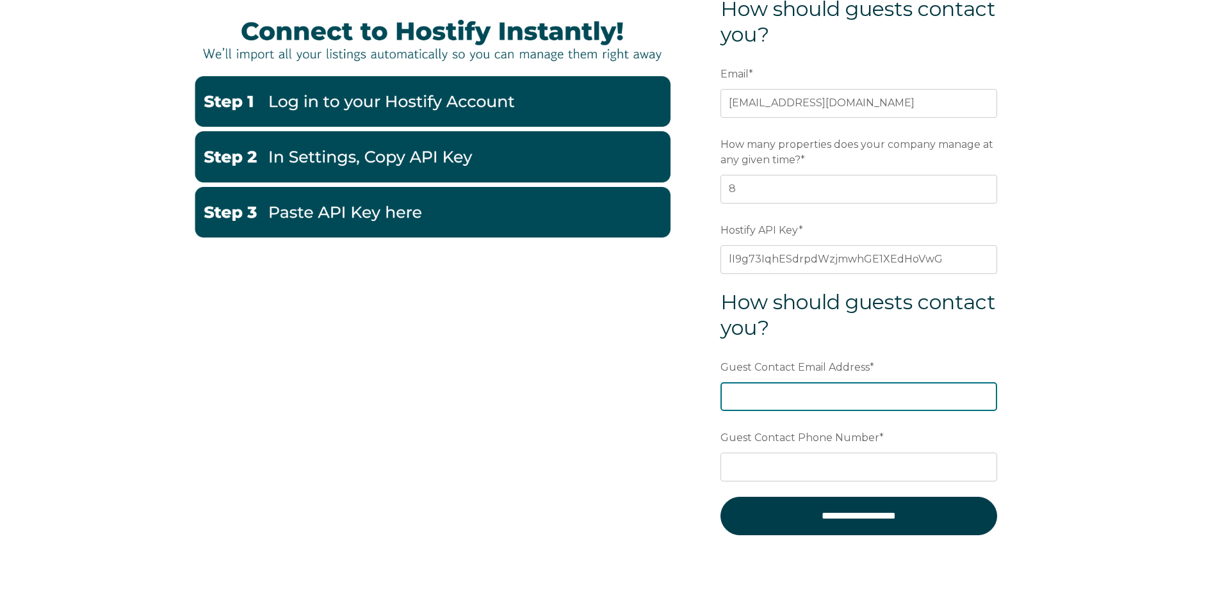
scroll to position [256, 0]
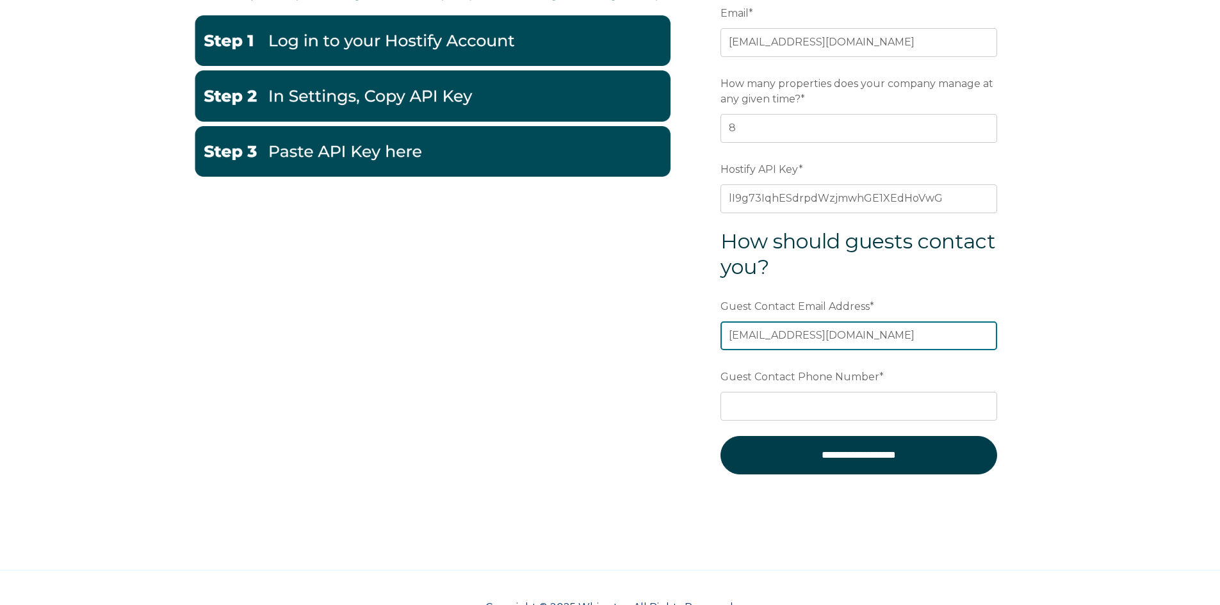
type input "[EMAIL_ADDRESS][DOMAIN_NAME]"
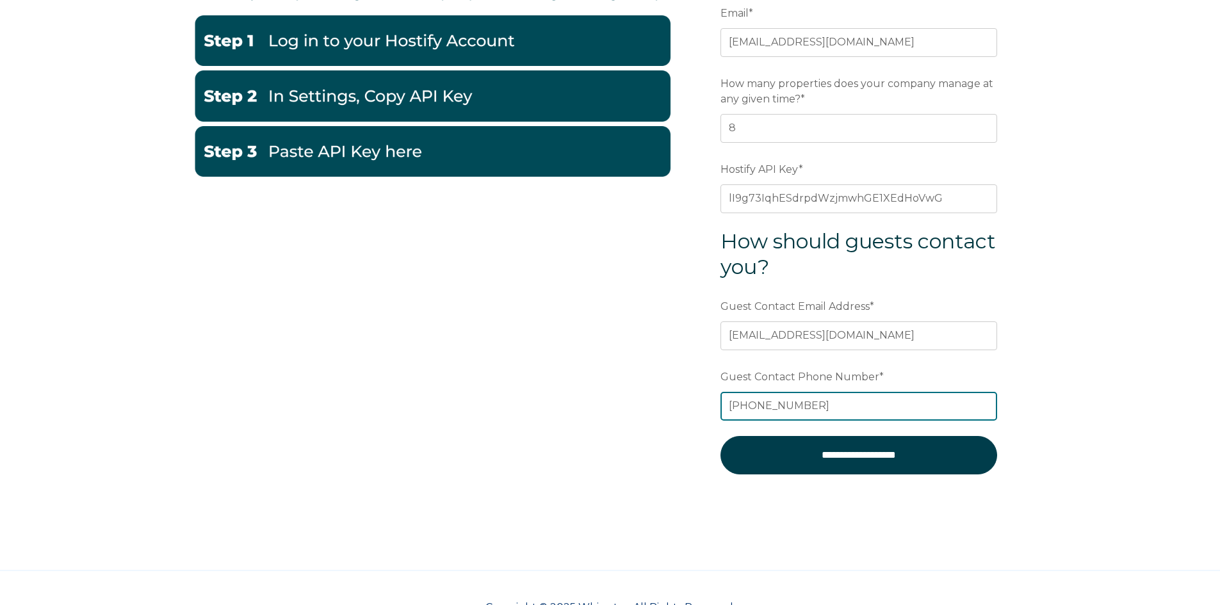
type input "[PHONE_NUMBER]"
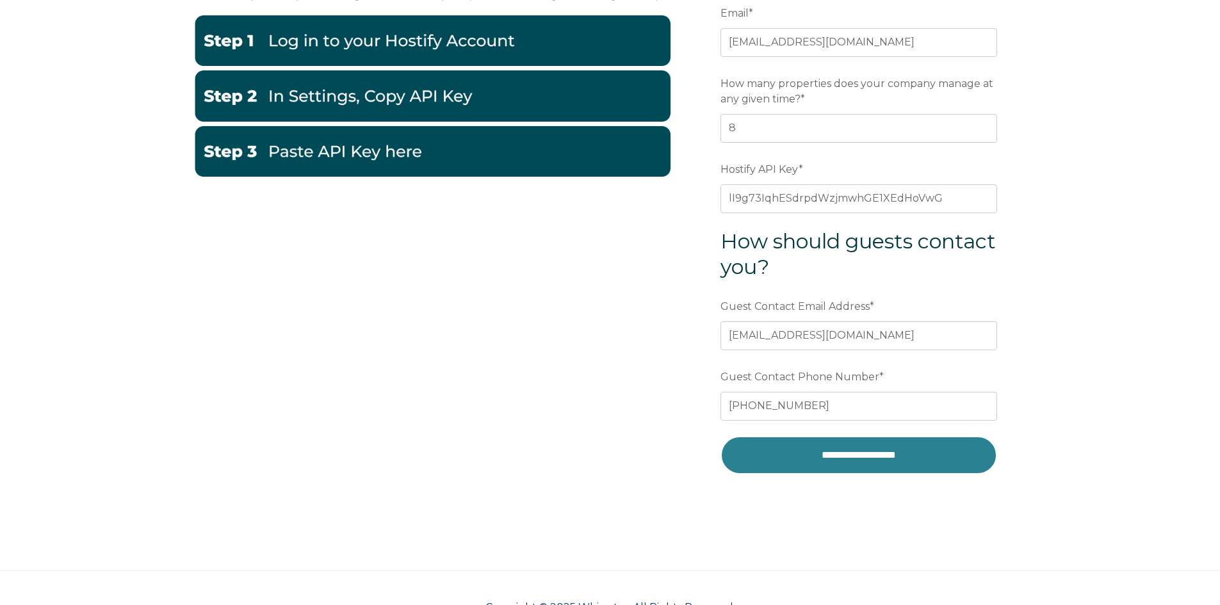
click at [984, 457] on input "**********" at bounding box center [858, 455] width 277 height 38
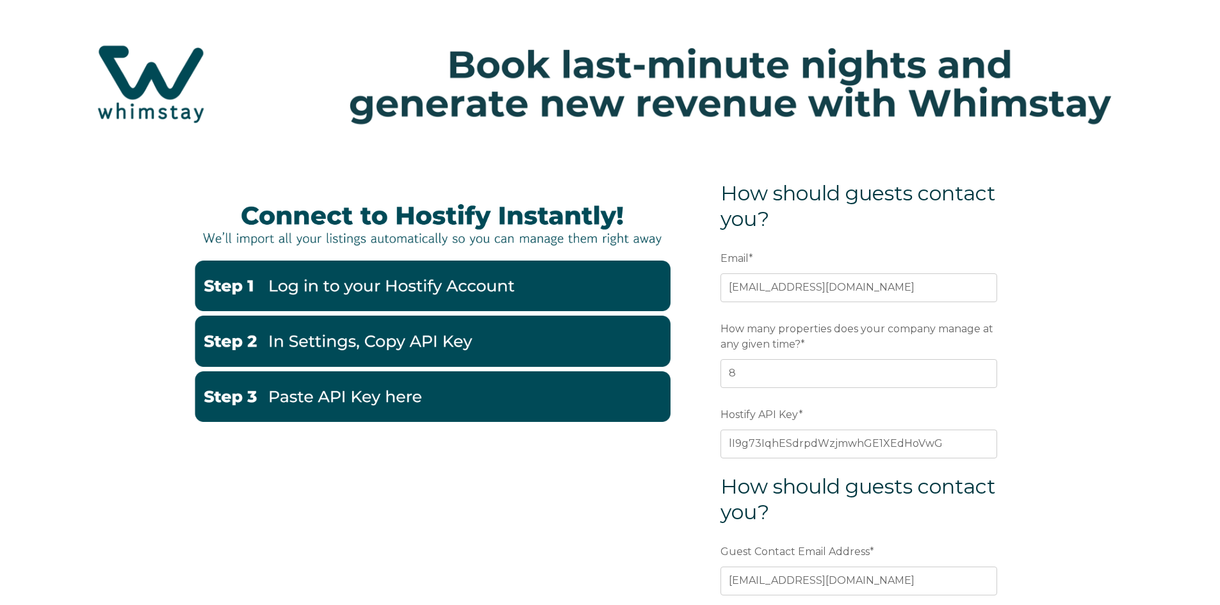
scroll to position [0, 0]
